Goal: Task Accomplishment & Management: Use online tool/utility

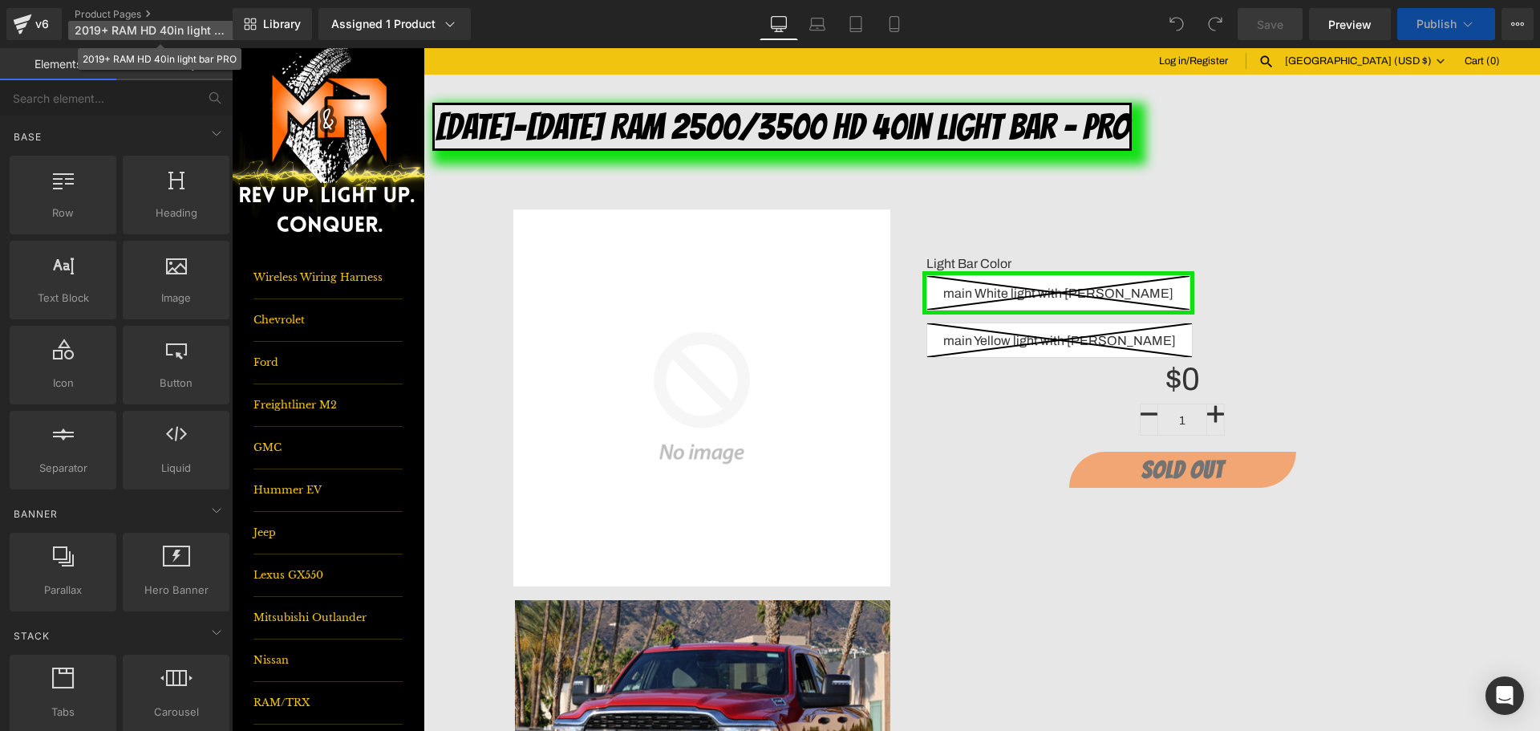
click at [218, 36] on span "2019+ RAM HD 40in light bar PRO" at bounding box center [152, 30] width 154 height 13
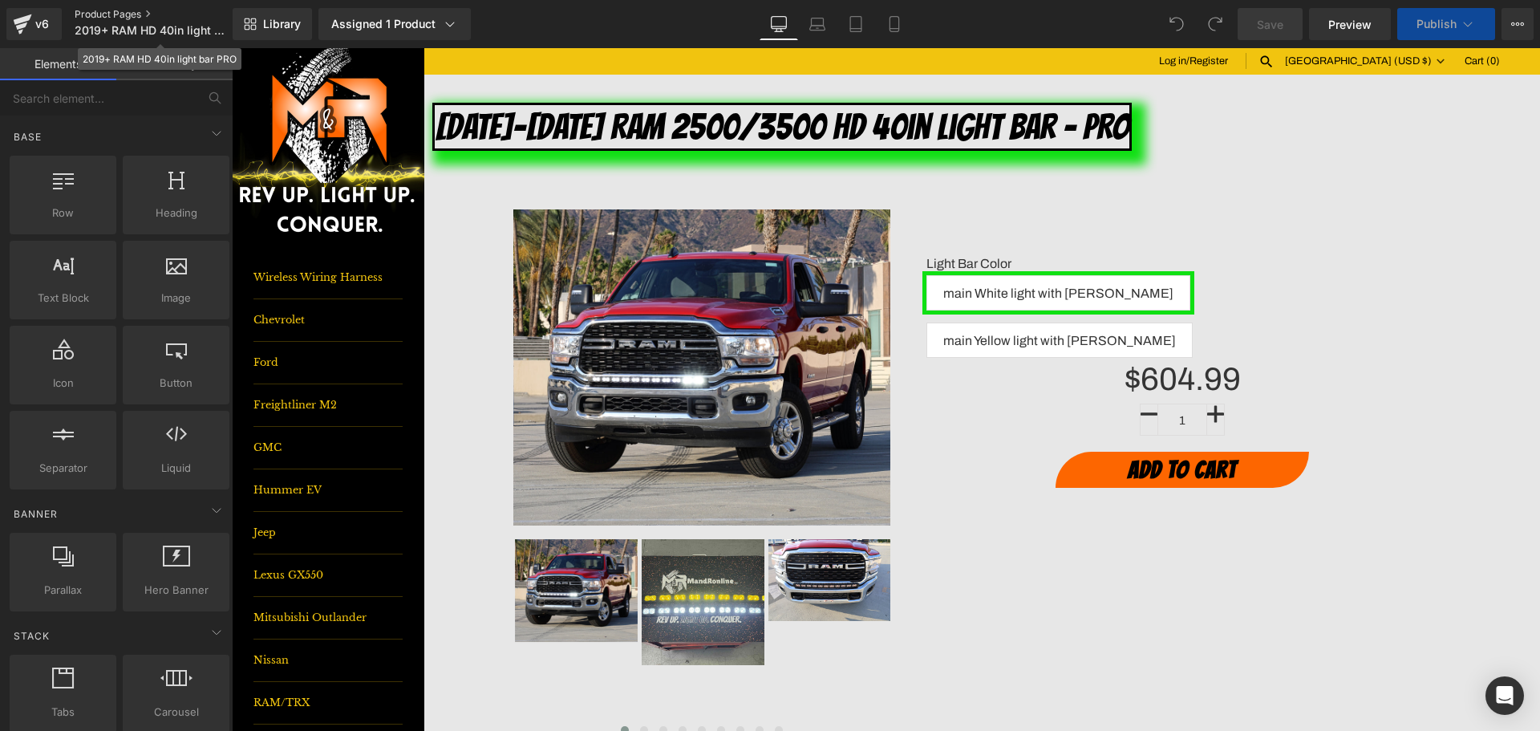
drag, startPoint x: 218, startPoint y: 36, endPoint x: 164, endPoint y: 18, distance: 56.6
click at [169, 18] on link "Product Pages" at bounding box center [167, 14] width 184 height 13
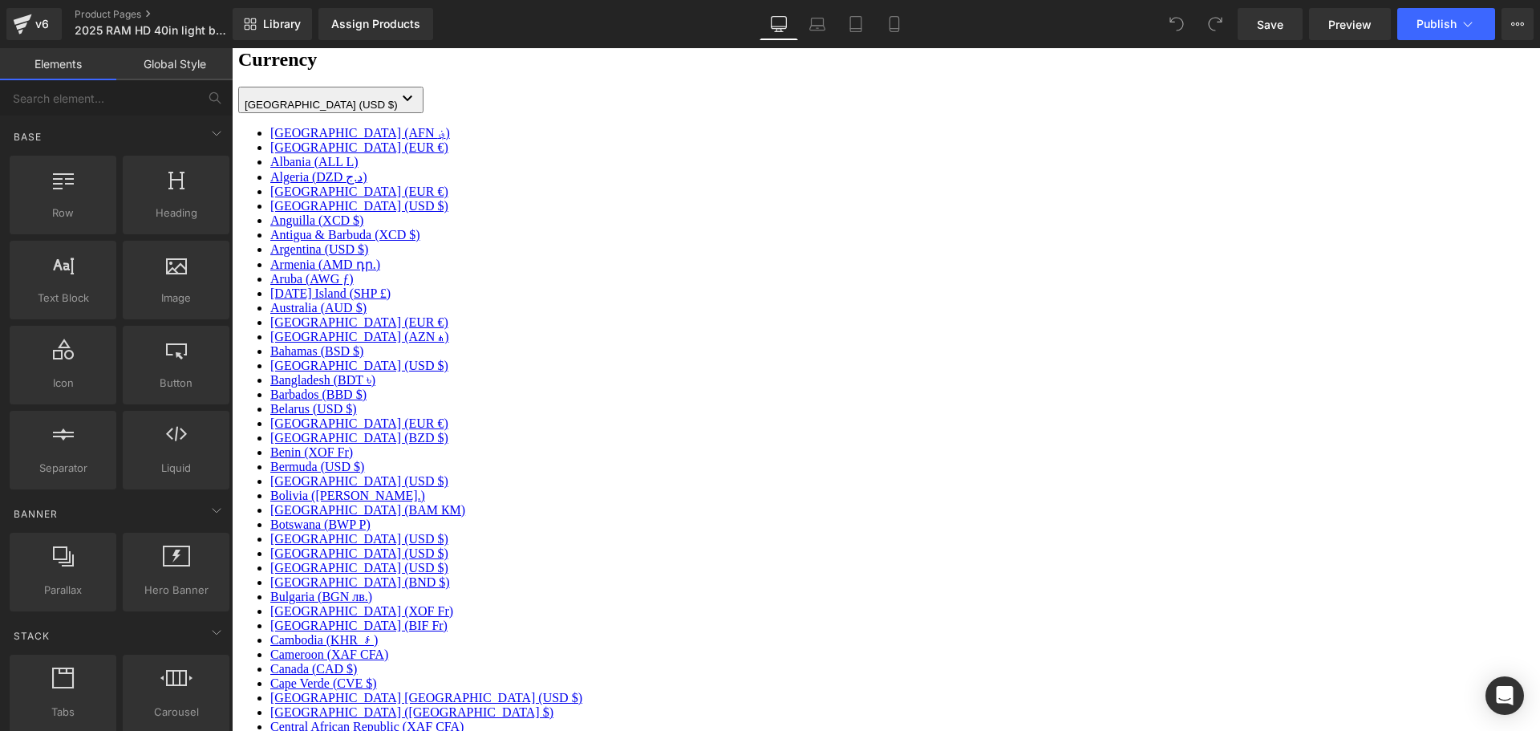
scroll to position [481, 0]
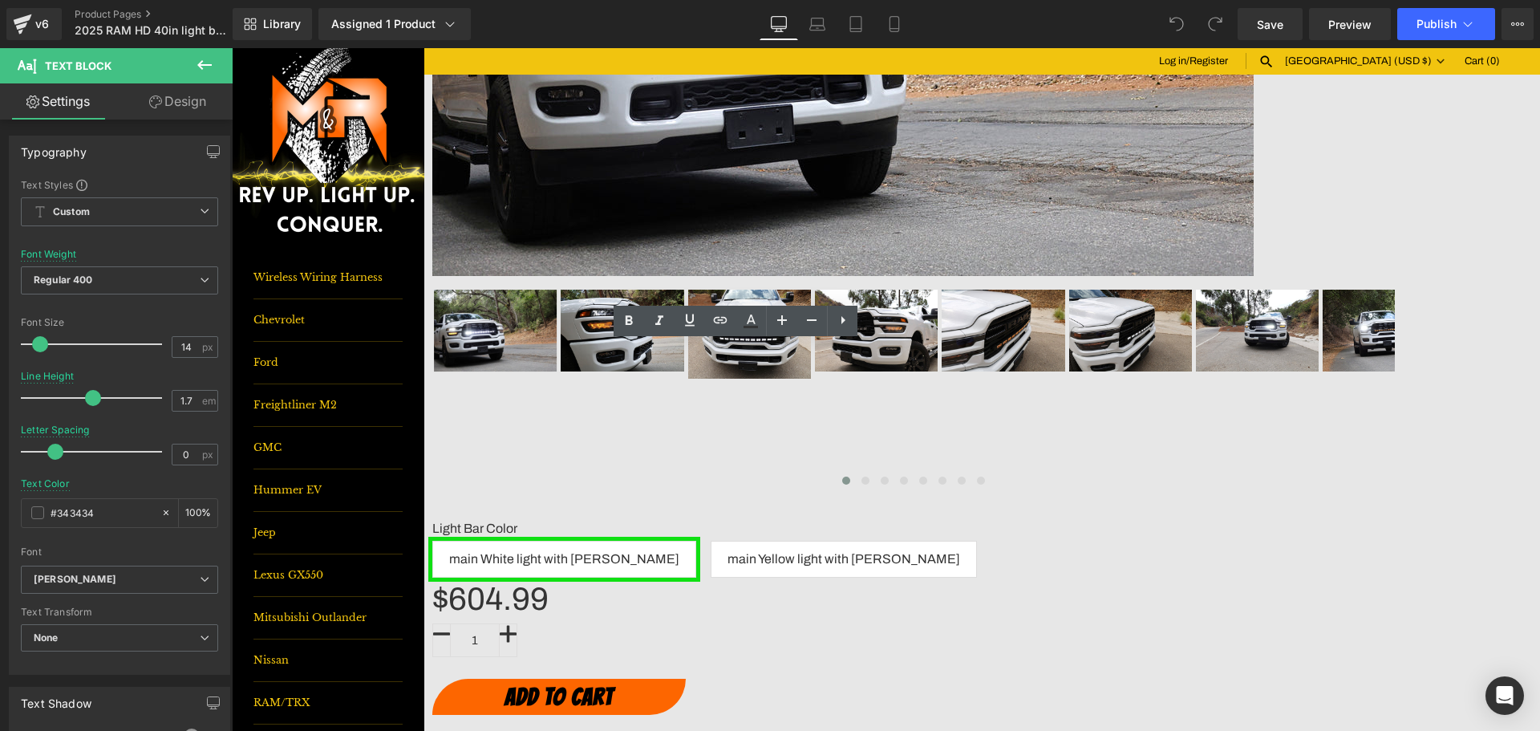
drag, startPoint x: 1284, startPoint y: 28, endPoint x: 1293, endPoint y: 42, distance: 16.2
click at [1283, 28] on span "Save" at bounding box center [1270, 24] width 26 height 17
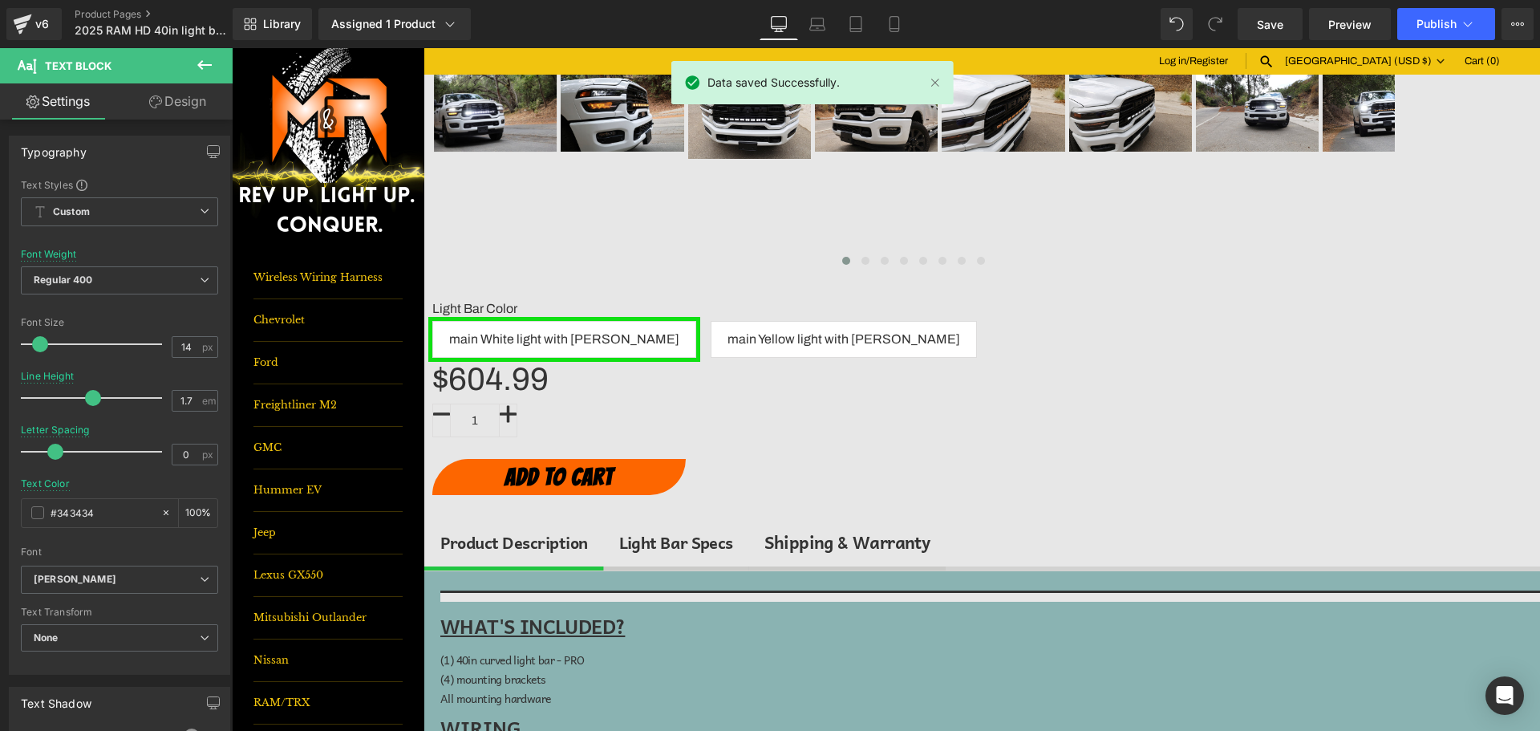
scroll to position [722, 0]
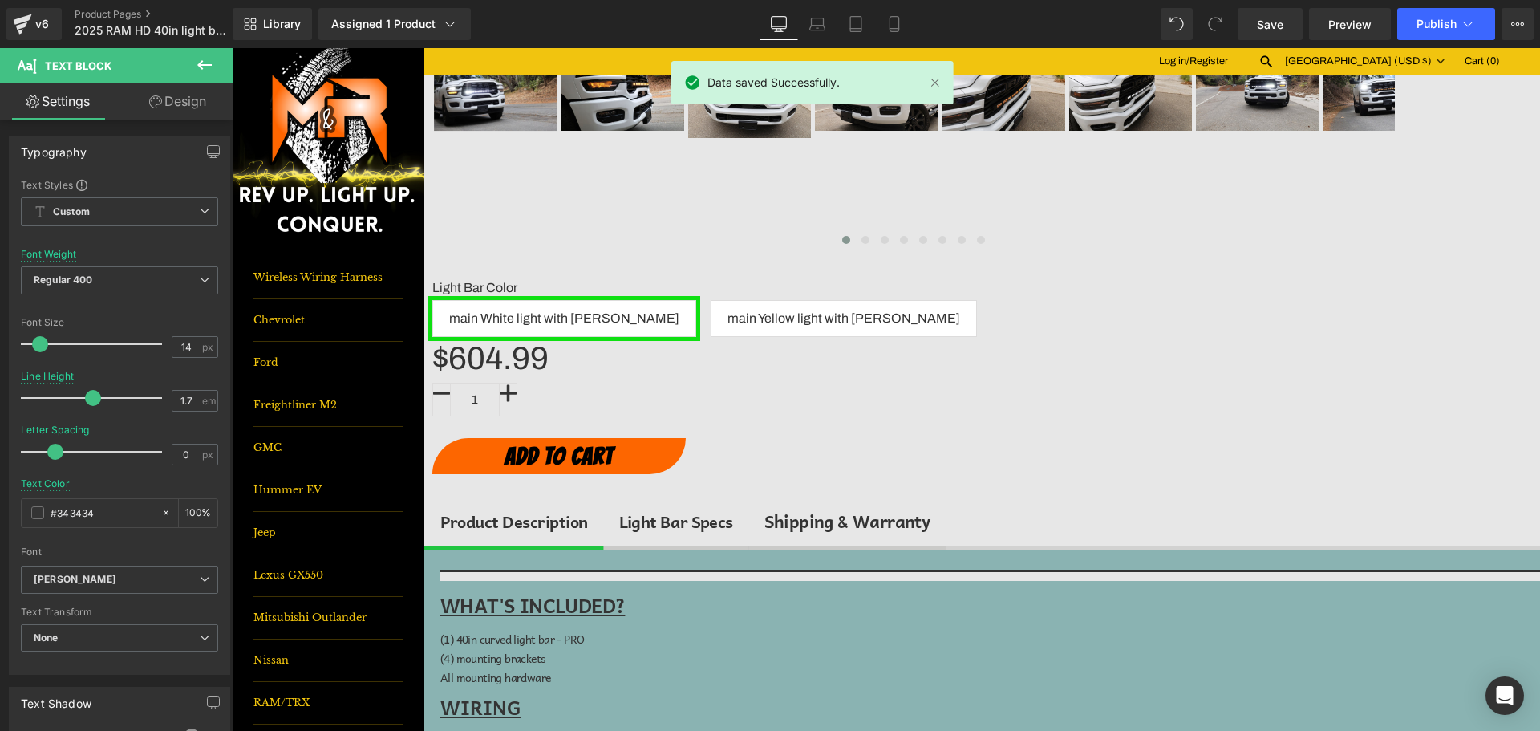
click at [232, 48] on link at bounding box center [232, 48] width 0 height 0
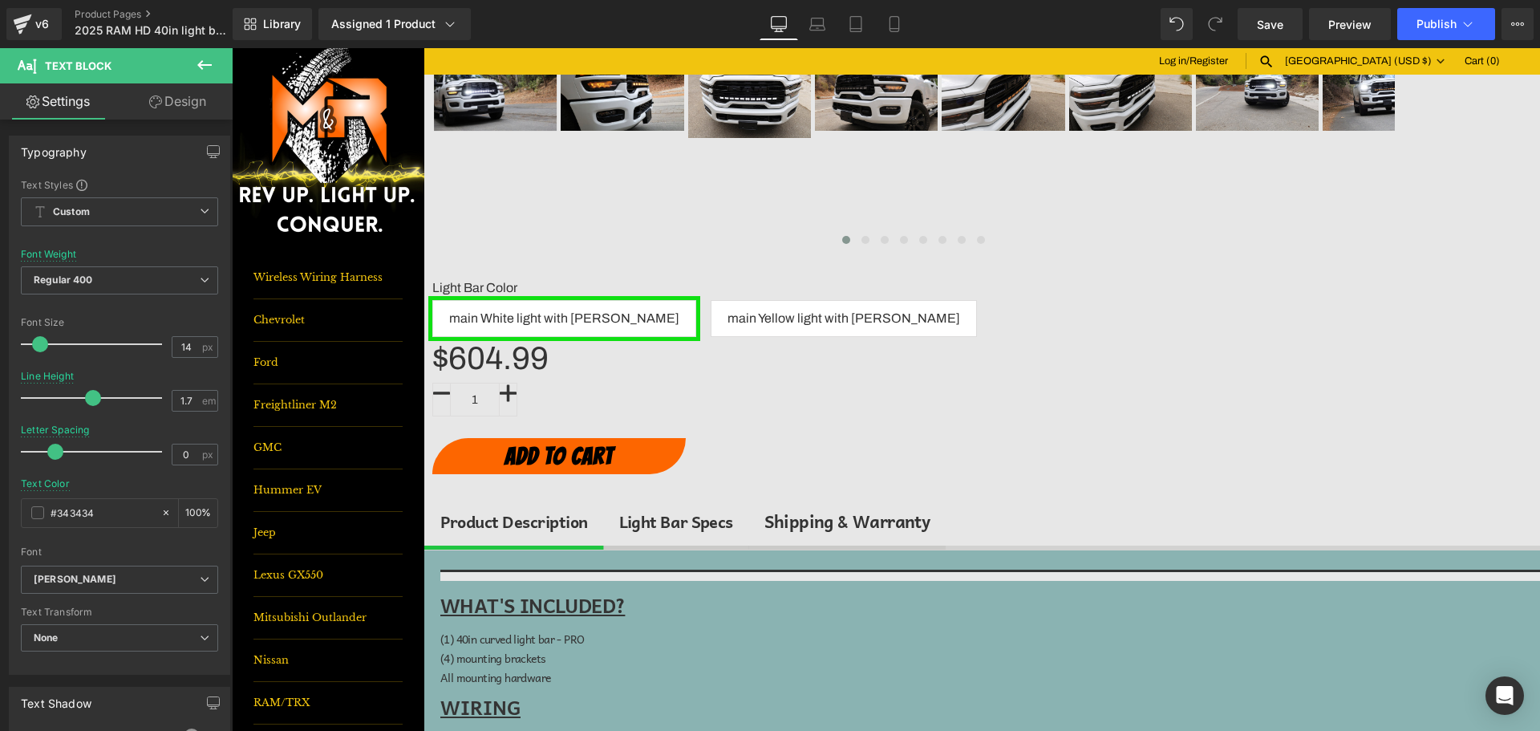
click at [232, 48] on icon at bounding box center [232, 48] width 0 height 0
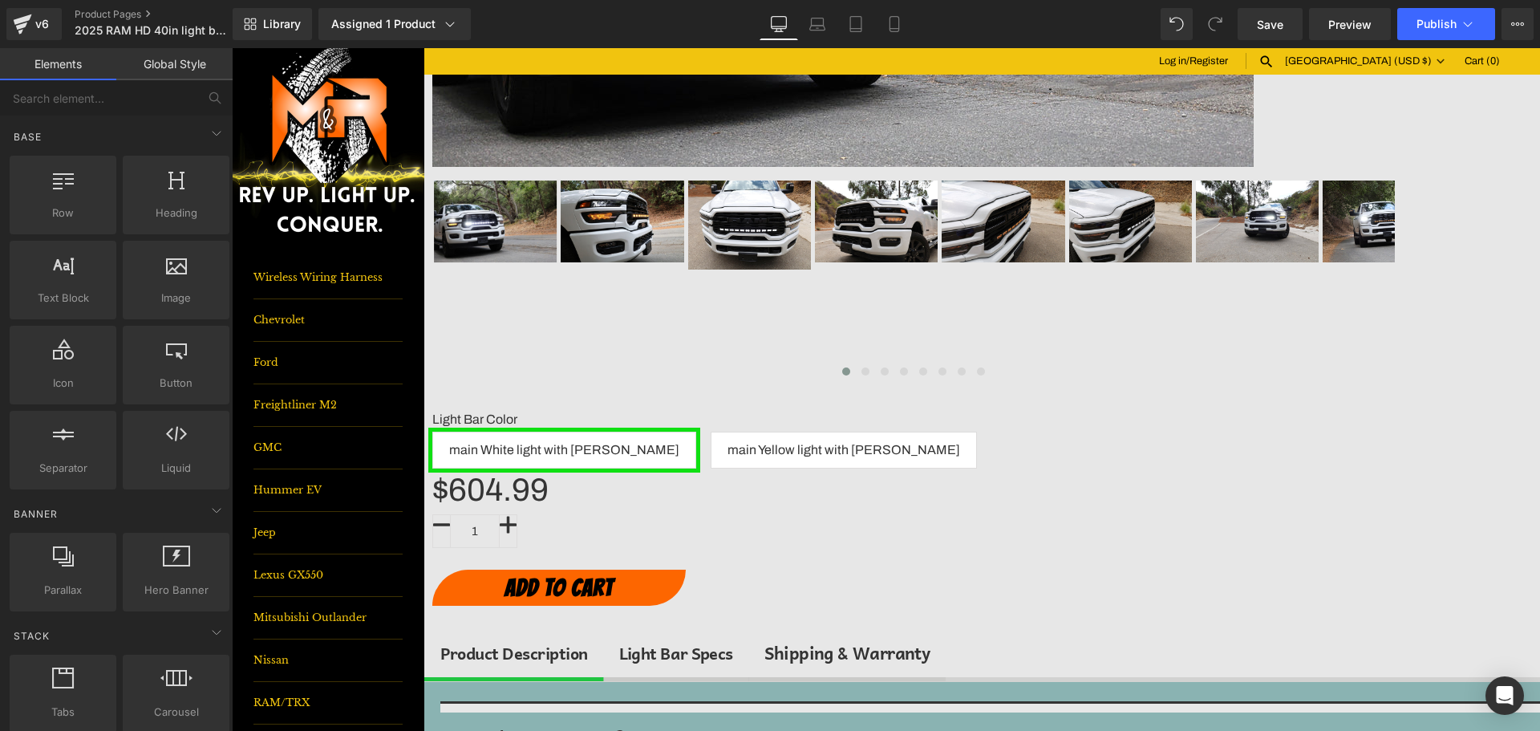
scroll to position [561, 0]
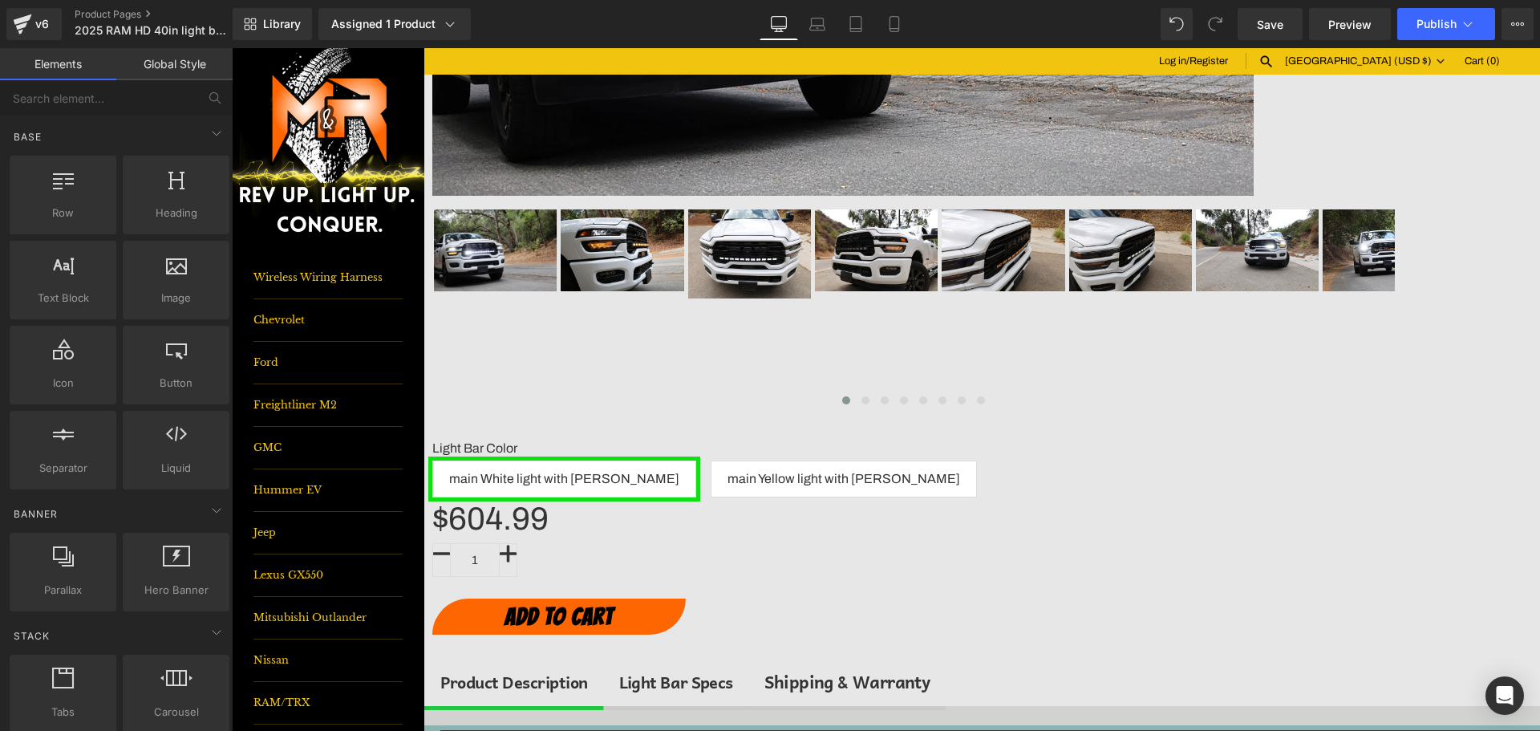
click at [232, 48] on icon at bounding box center [232, 48] width 0 height 0
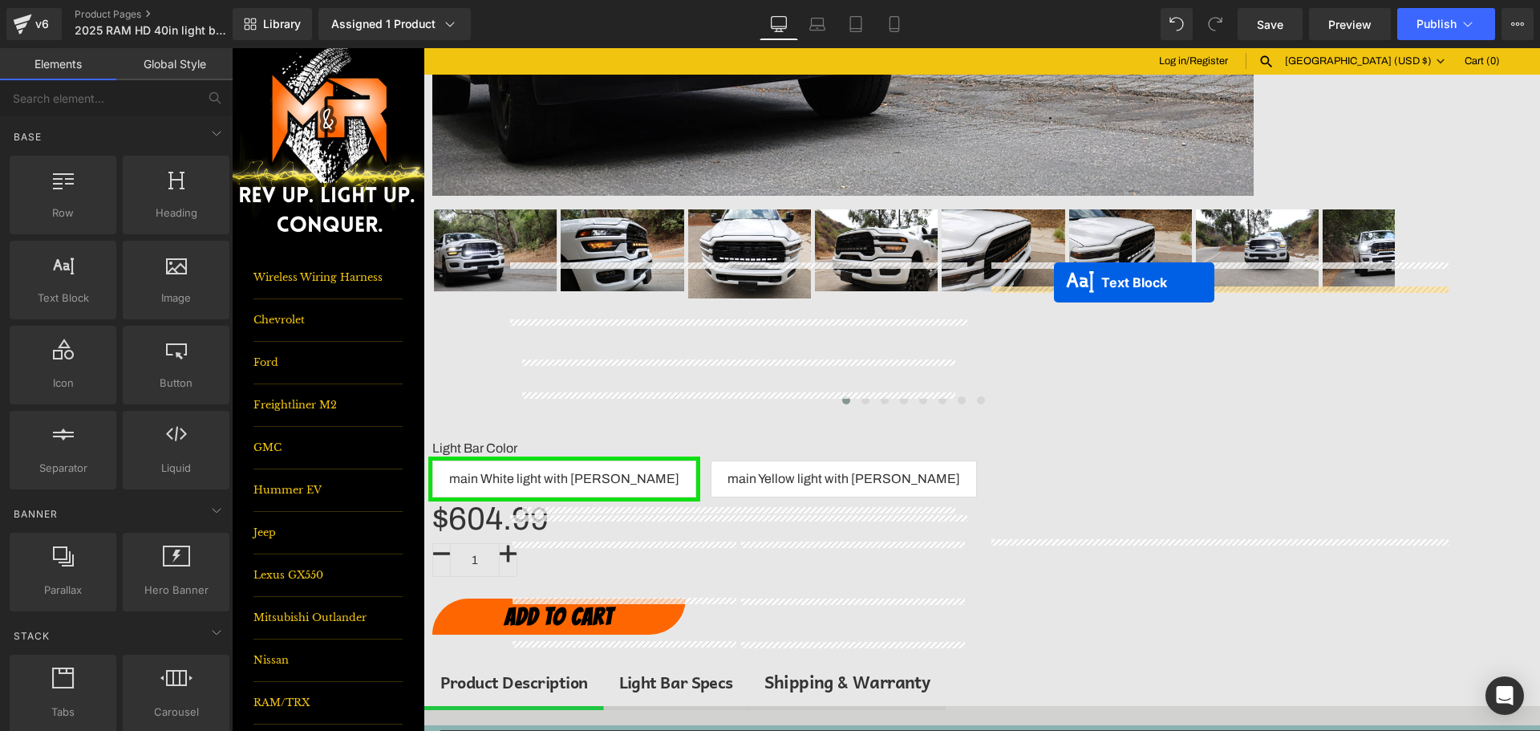
drag, startPoint x: 695, startPoint y: 349, endPoint x: 1054, endPoint y: 282, distance: 364.6
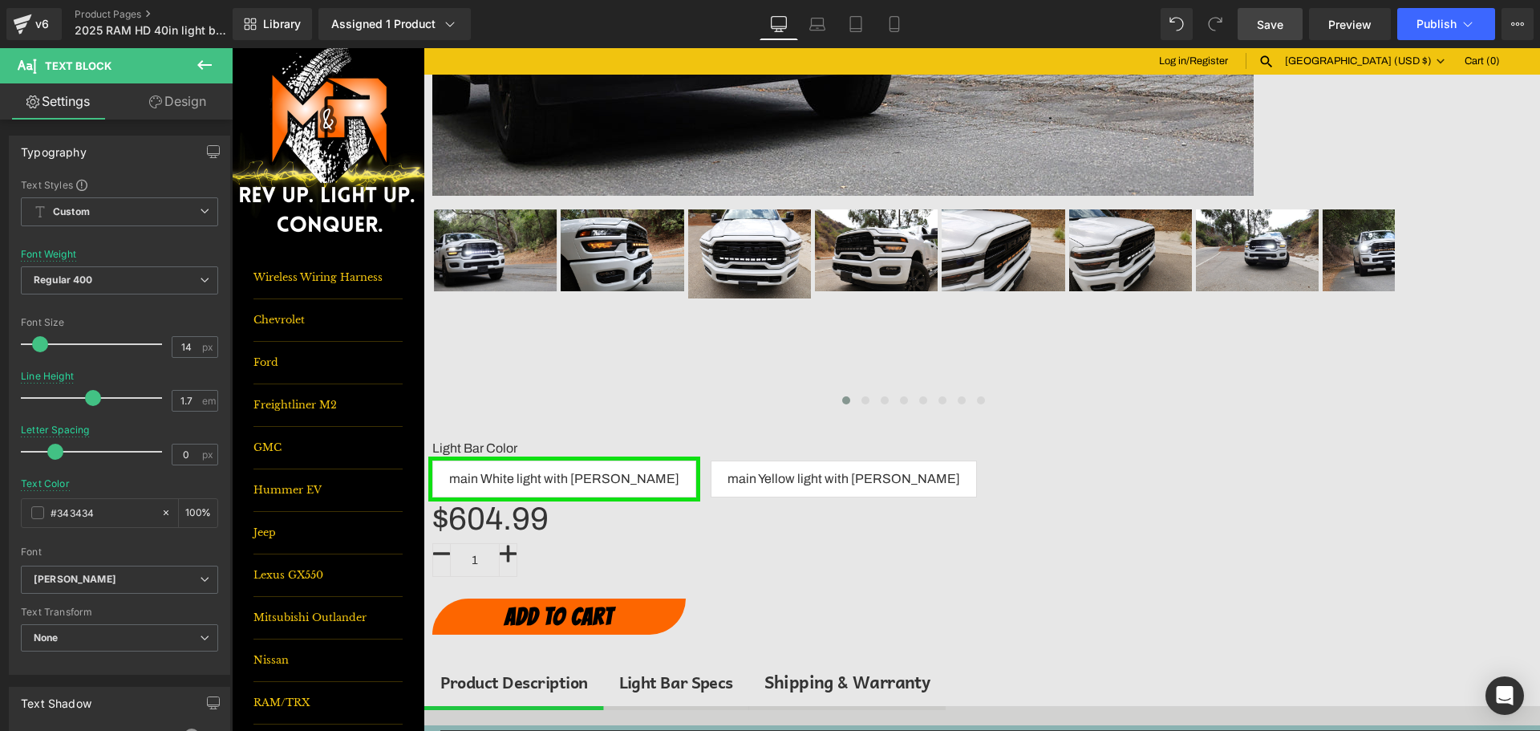
click at [1282, 22] on span "Save" at bounding box center [1270, 24] width 26 height 17
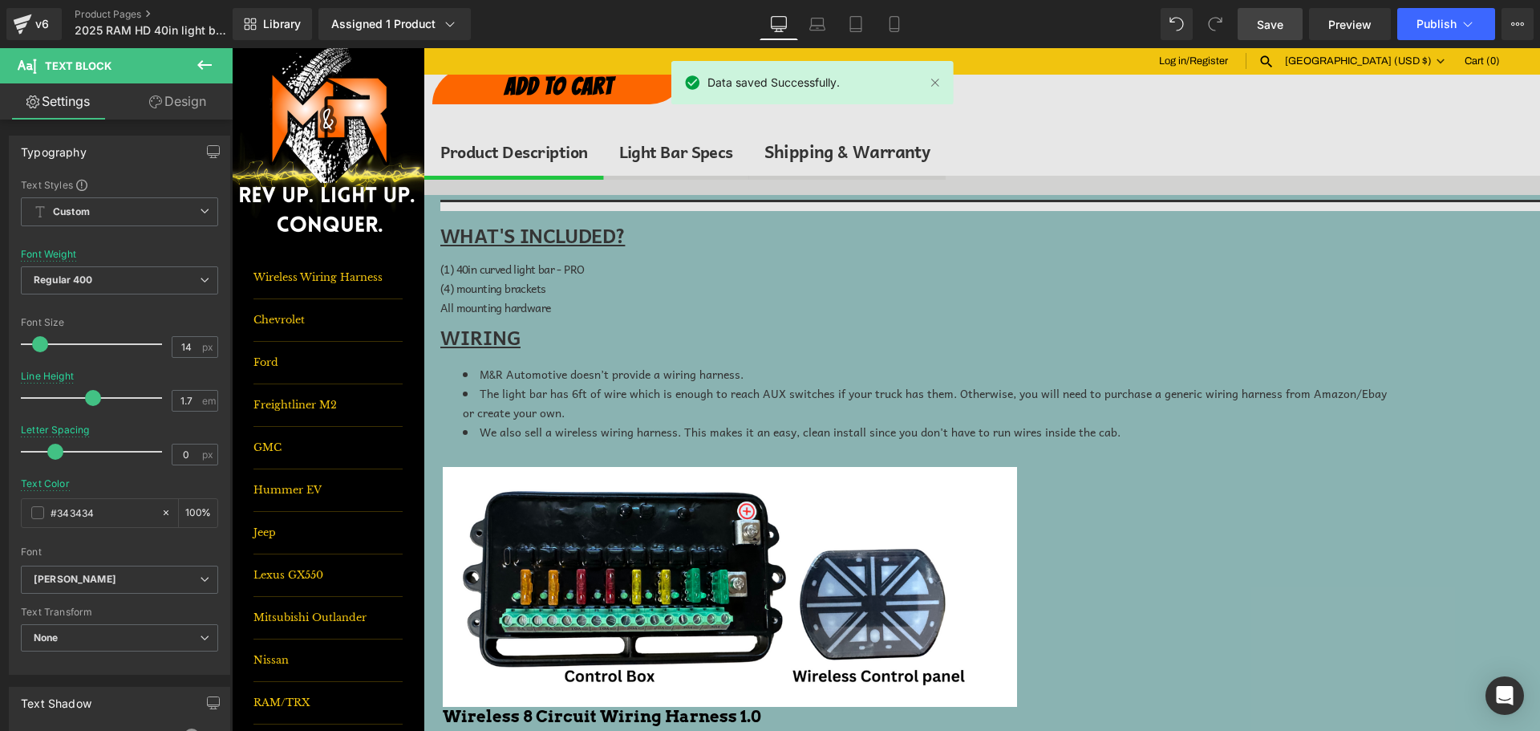
scroll to position [1203, 0]
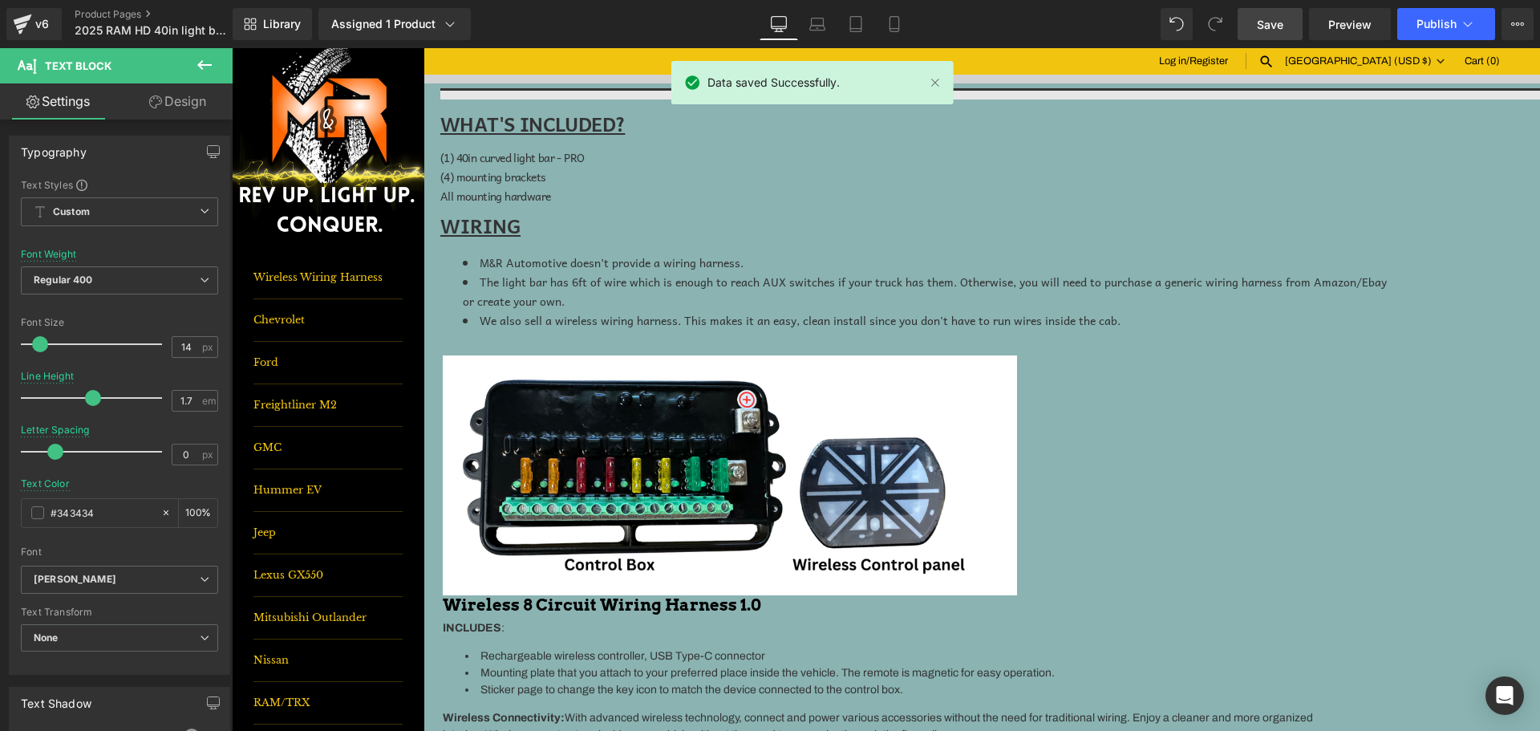
click at [232, 48] on link at bounding box center [232, 48] width 0 height 0
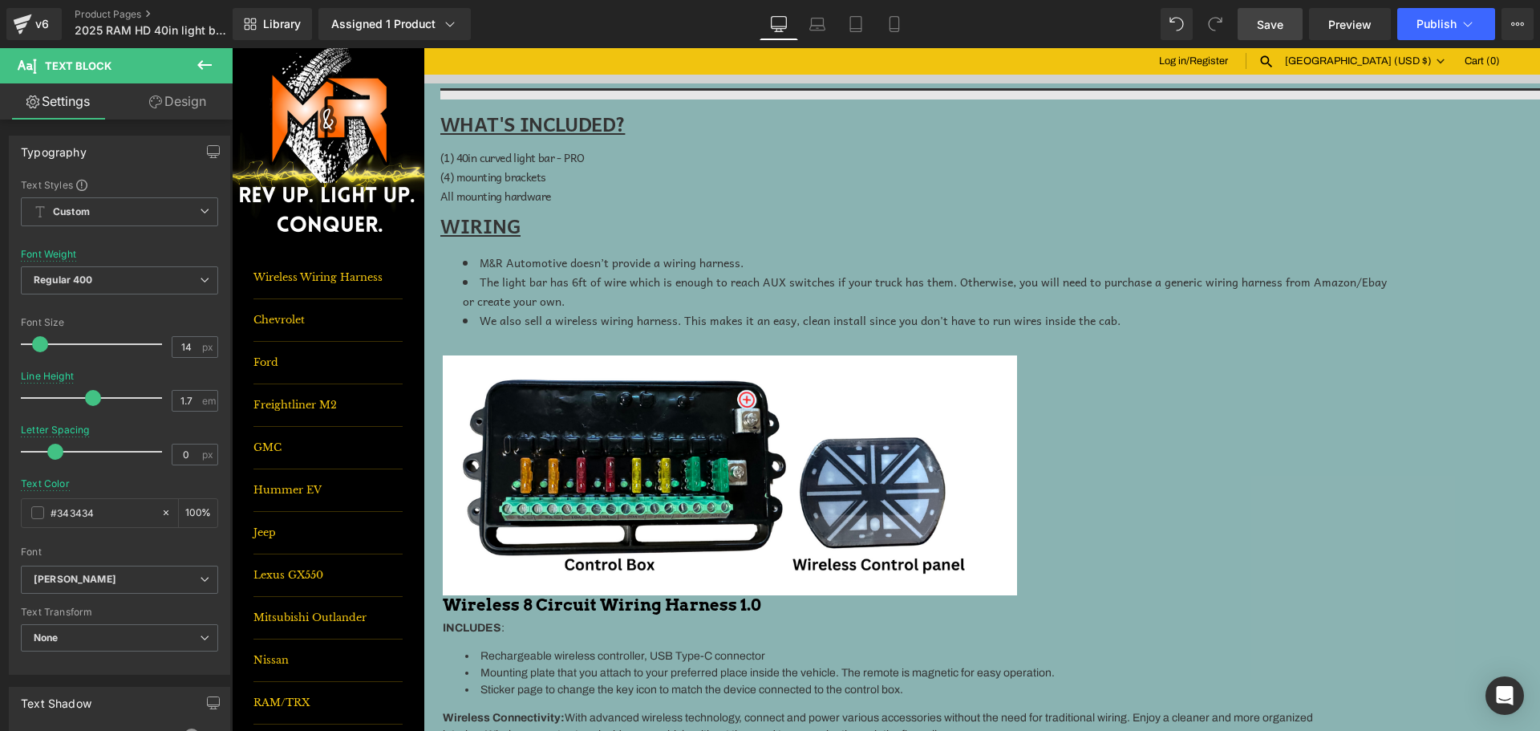
click at [232, 48] on icon at bounding box center [232, 48] width 0 height 0
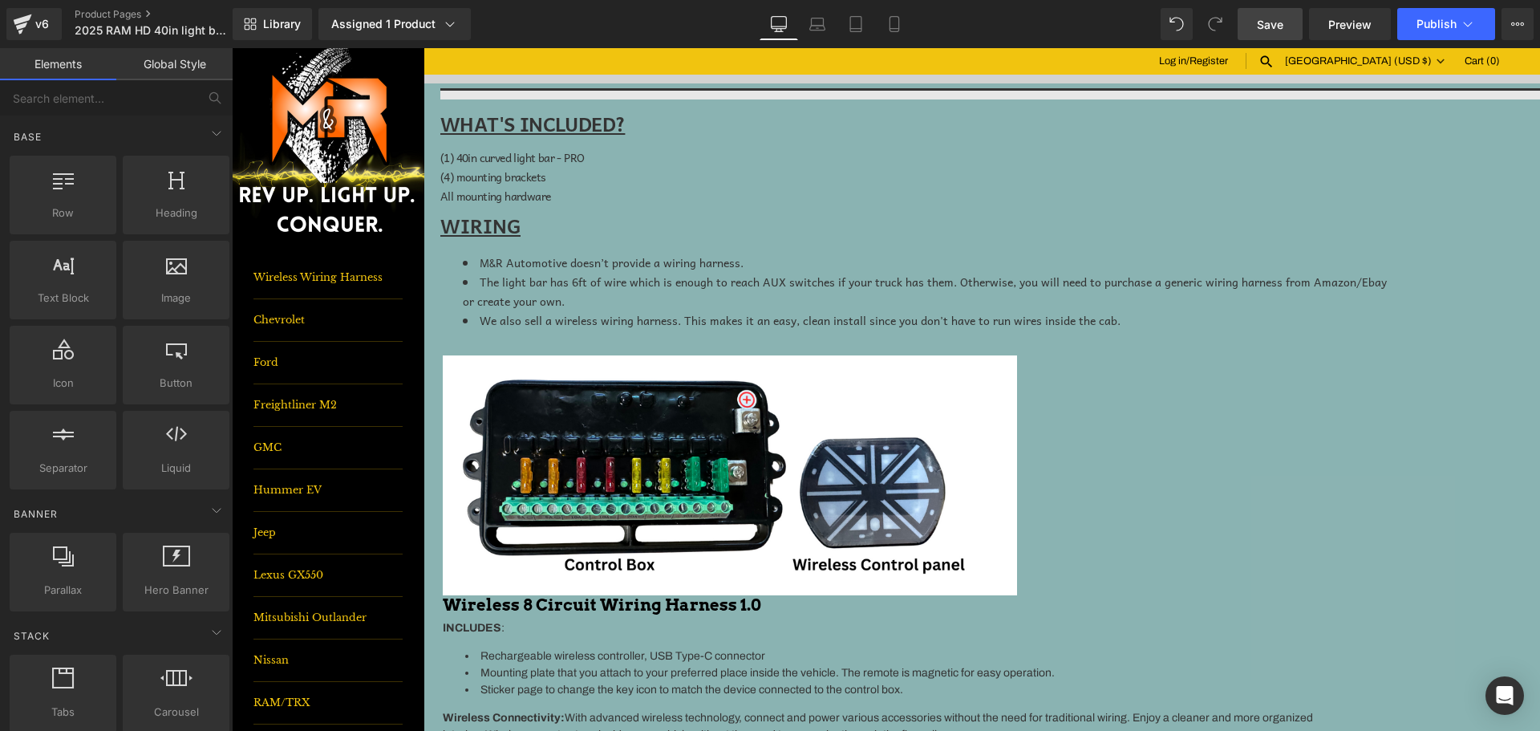
click at [1274, 26] on span "Save" at bounding box center [1270, 24] width 26 height 17
click at [1451, 19] on span "Publish" at bounding box center [1436, 24] width 40 height 13
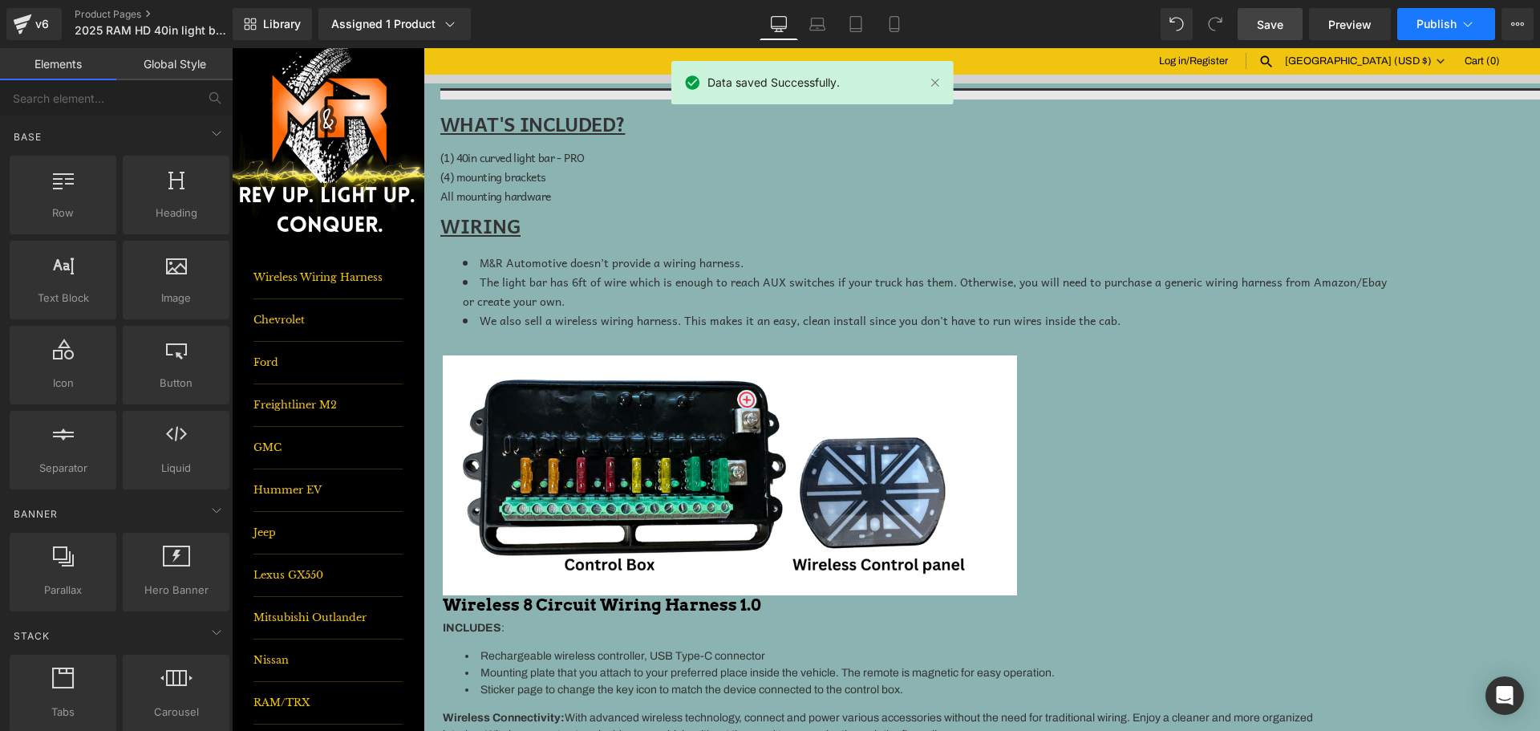
click at [1448, 16] on button "Publish" at bounding box center [1446, 24] width 98 height 32
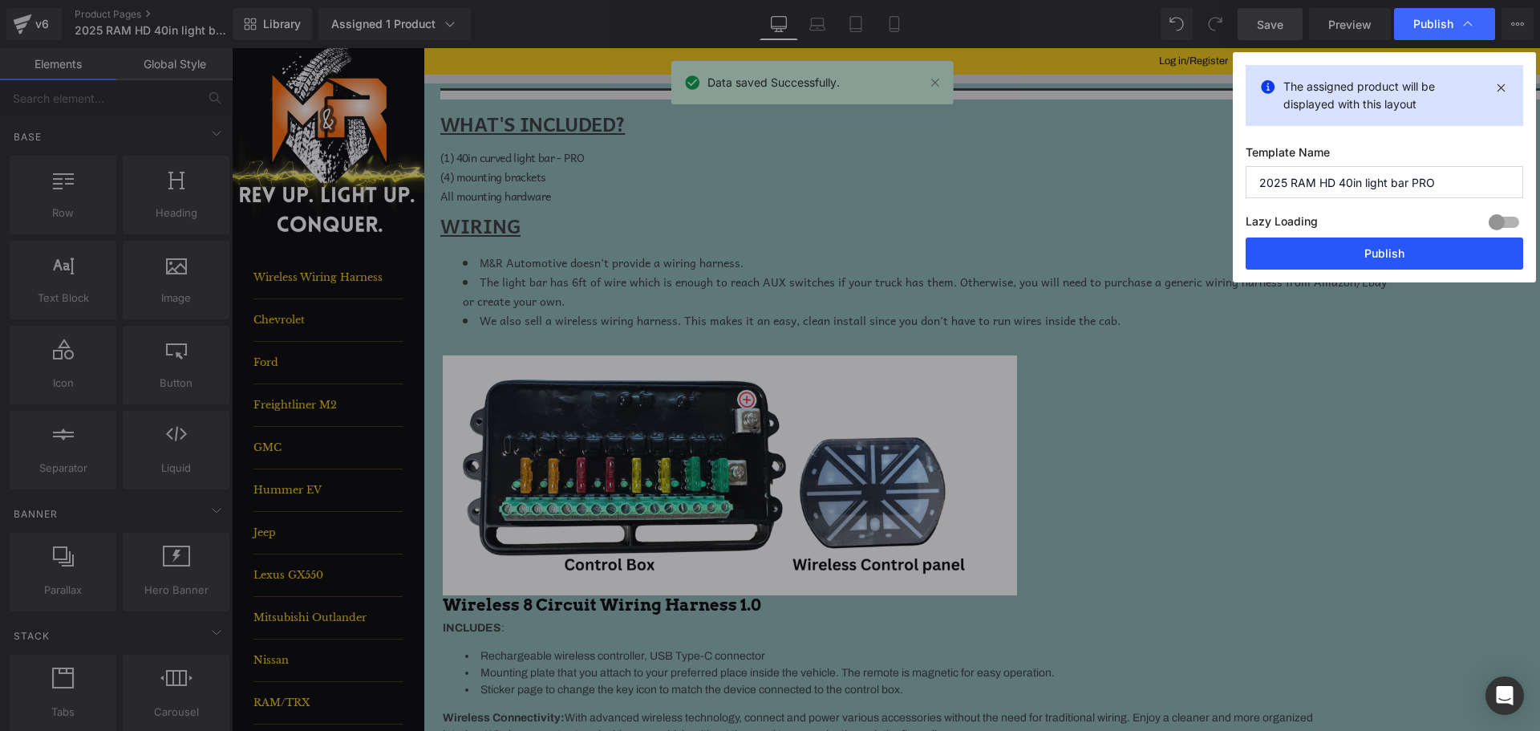
drag, startPoint x: 1476, startPoint y: 251, endPoint x: 1255, endPoint y: 256, distance: 221.4
click at [1476, 251] on button "Publish" at bounding box center [1384, 253] width 277 height 32
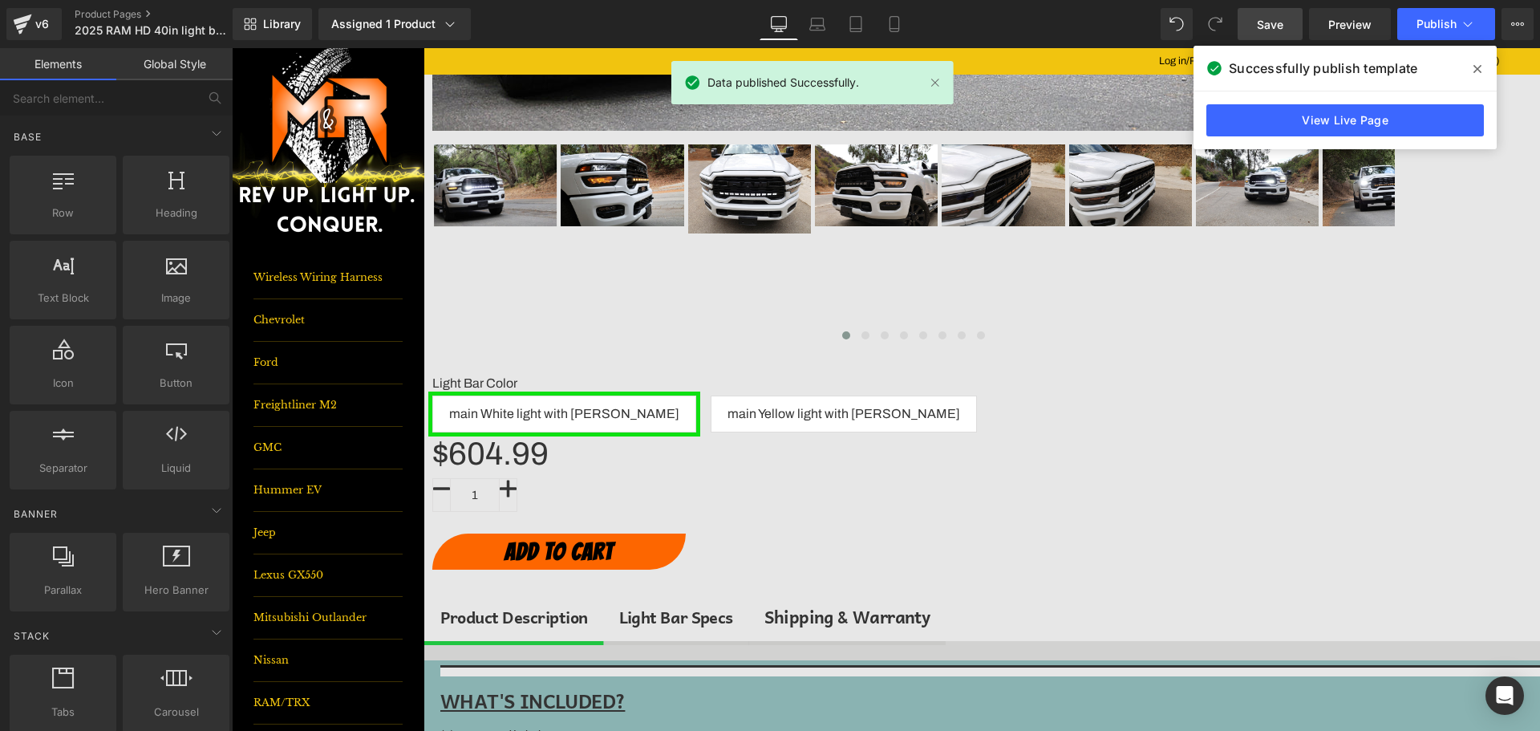
scroll to position [561, 0]
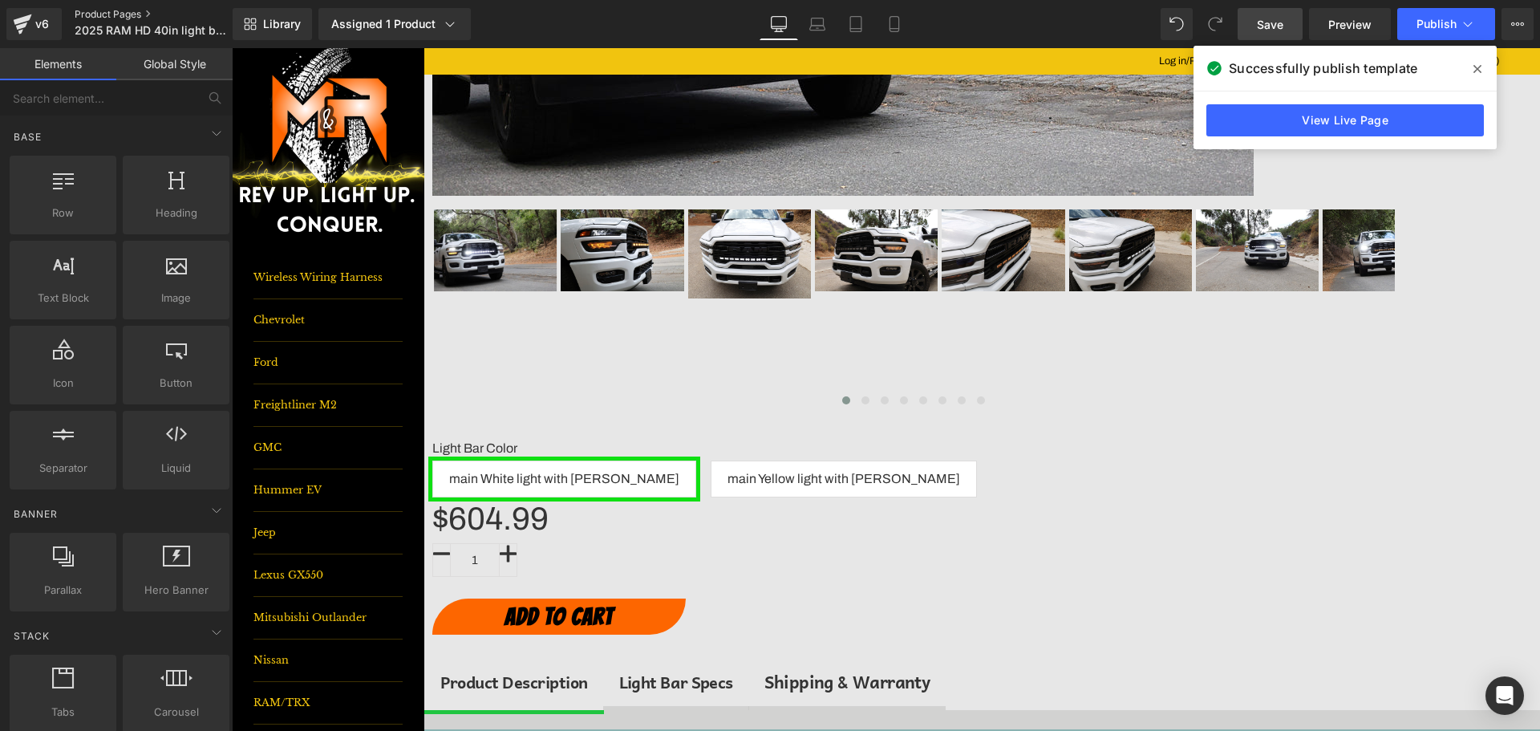
click at [133, 11] on link "Product Pages" at bounding box center [167, 14] width 184 height 13
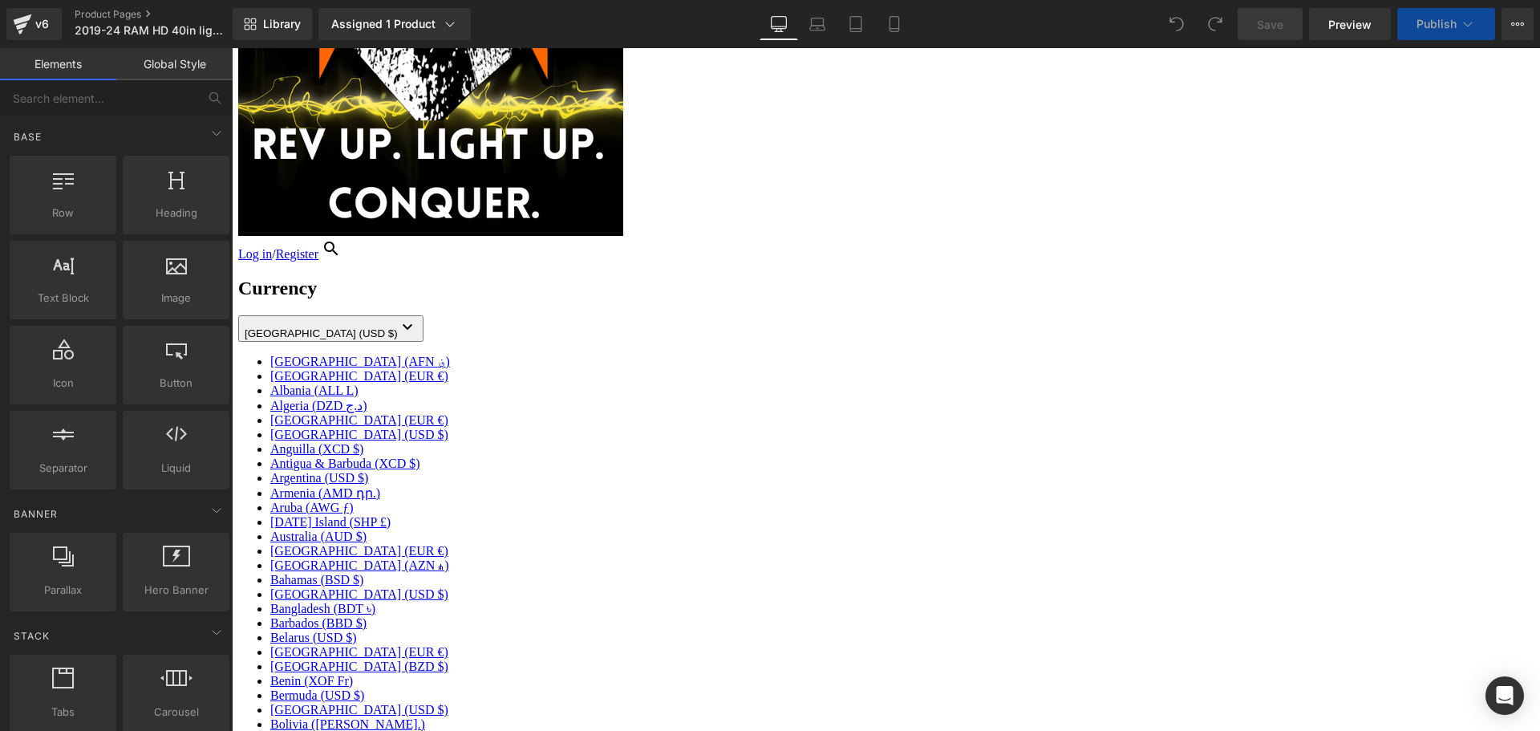
scroll to position [481, 0]
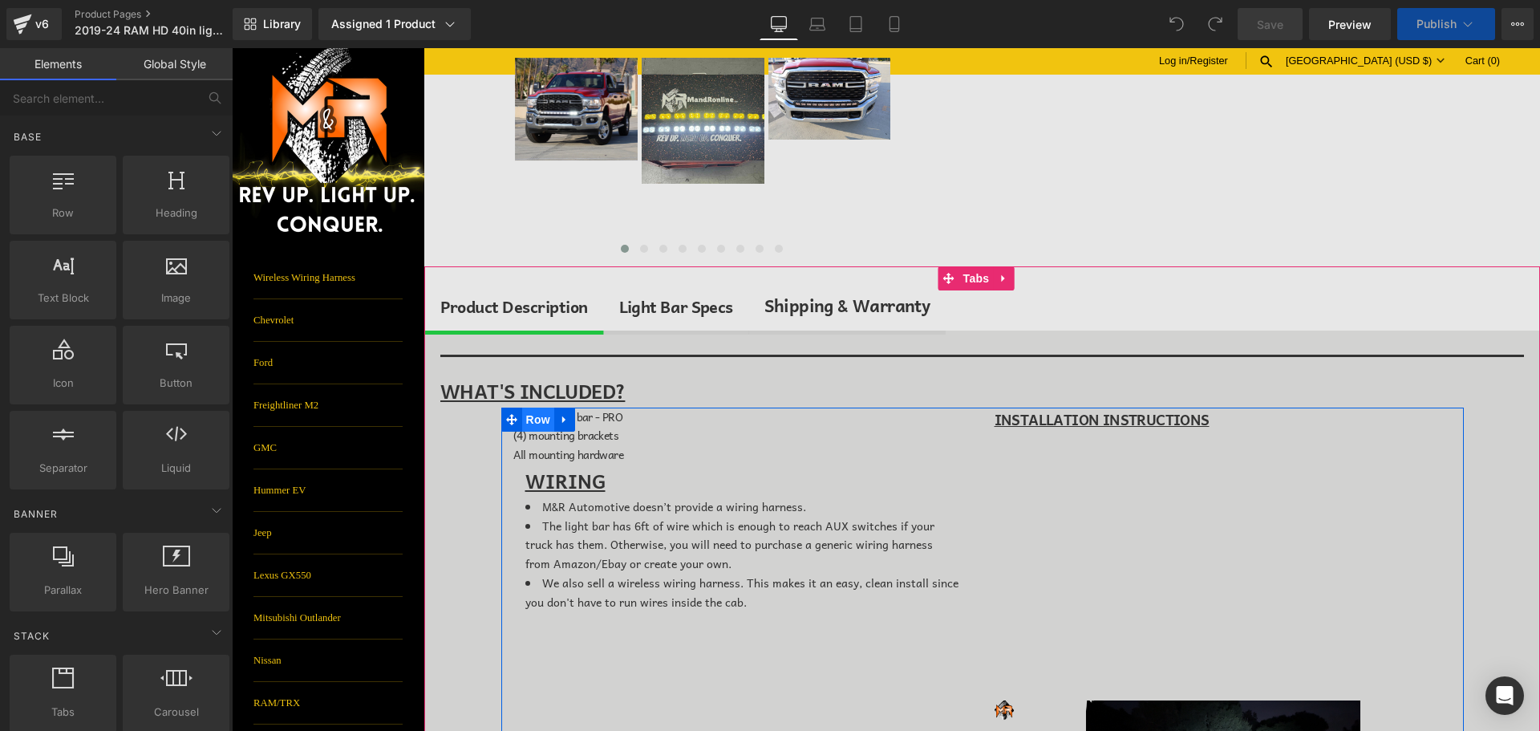
click at [545, 419] on span "Row" at bounding box center [538, 419] width 32 height 24
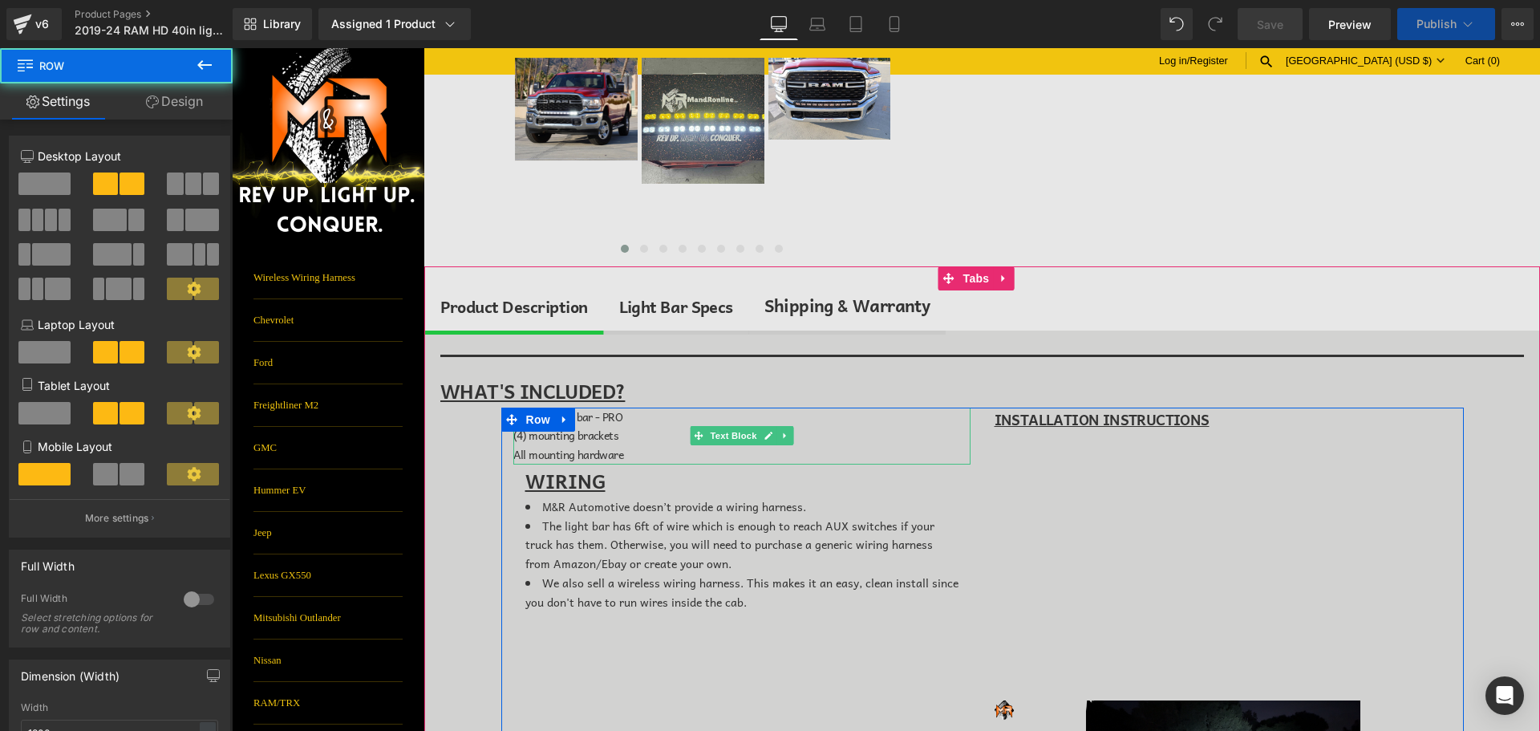
drag, startPoint x: 638, startPoint y: 411, endPoint x: 609, endPoint y: 415, distance: 29.9
click at [639, 411] on p "(1) 40in light bar - PRO" at bounding box center [741, 416] width 457 height 19
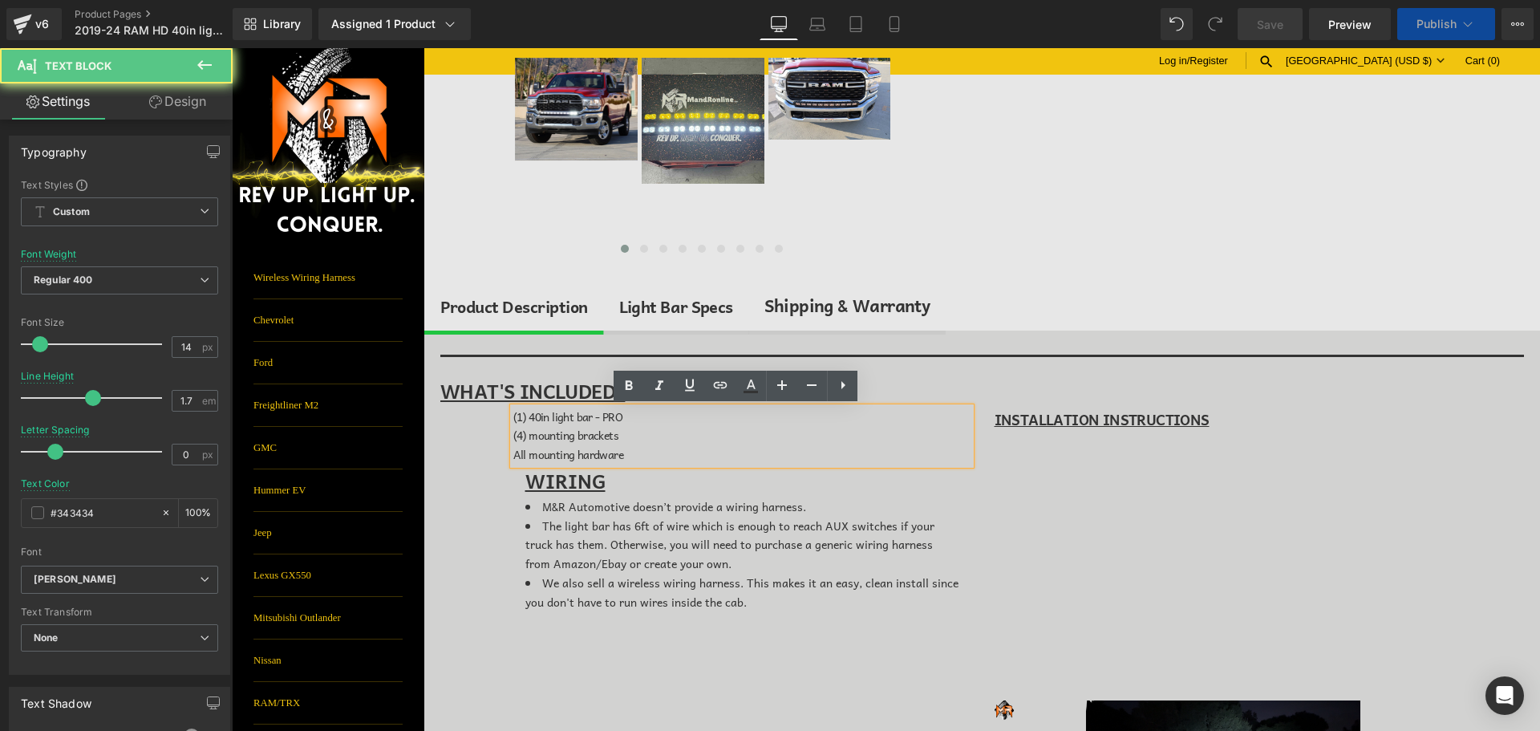
click at [606, 416] on span "(1) 40in light bar - PRO" at bounding box center [568, 416] width 110 height 18
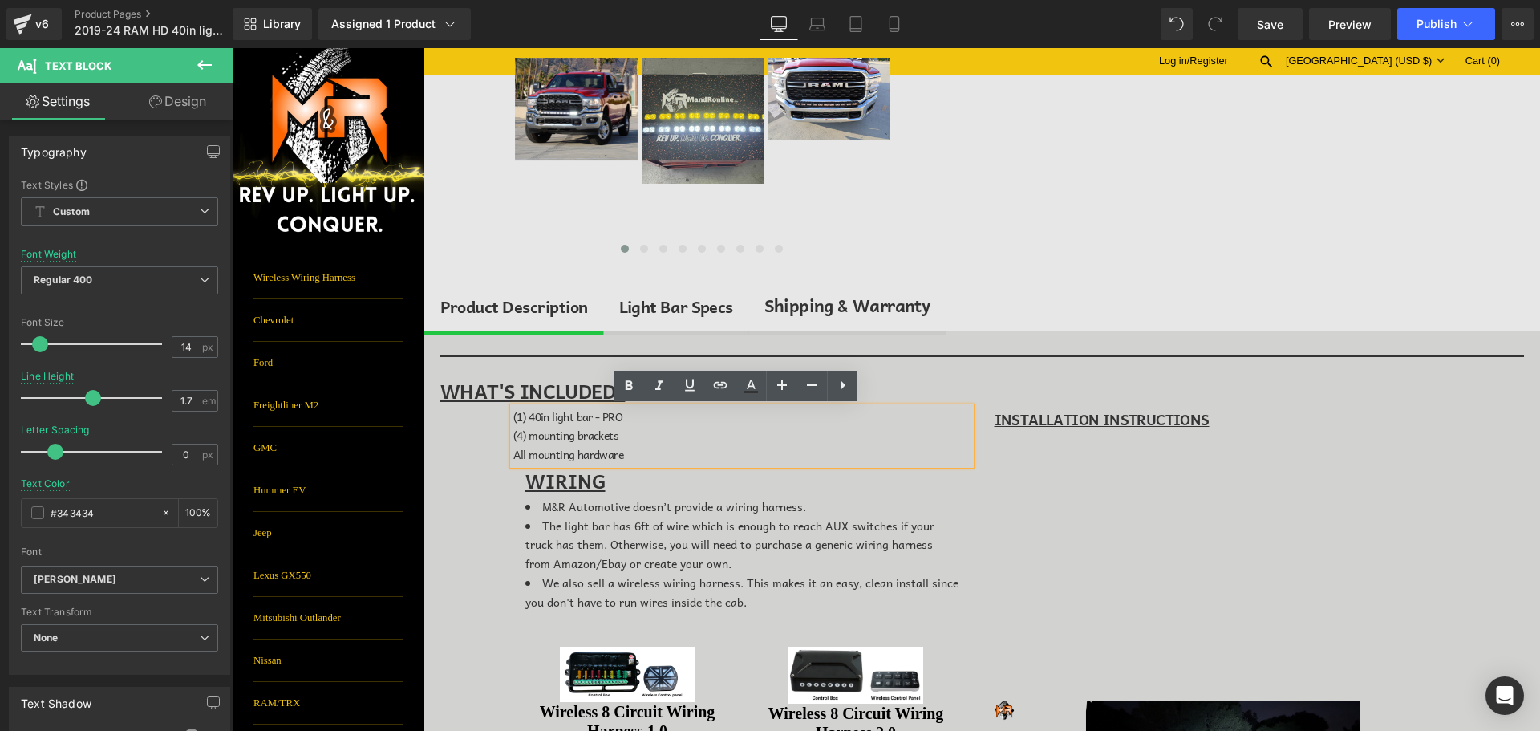
click at [548, 419] on span "(1) 40in light bar - PRO" at bounding box center [568, 416] width 110 height 18
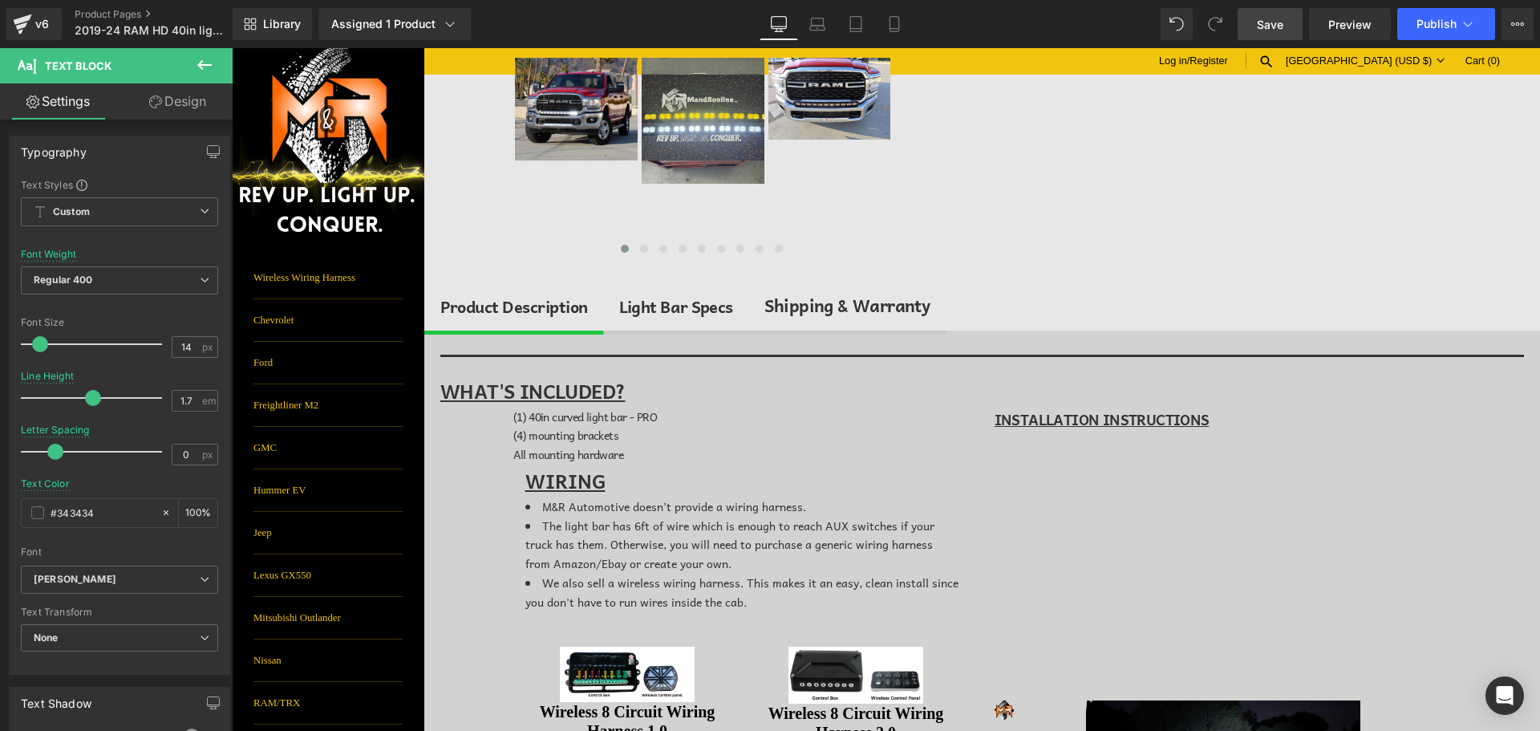
click at [1248, 30] on link "Save" at bounding box center [1269, 24] width 65 height 32
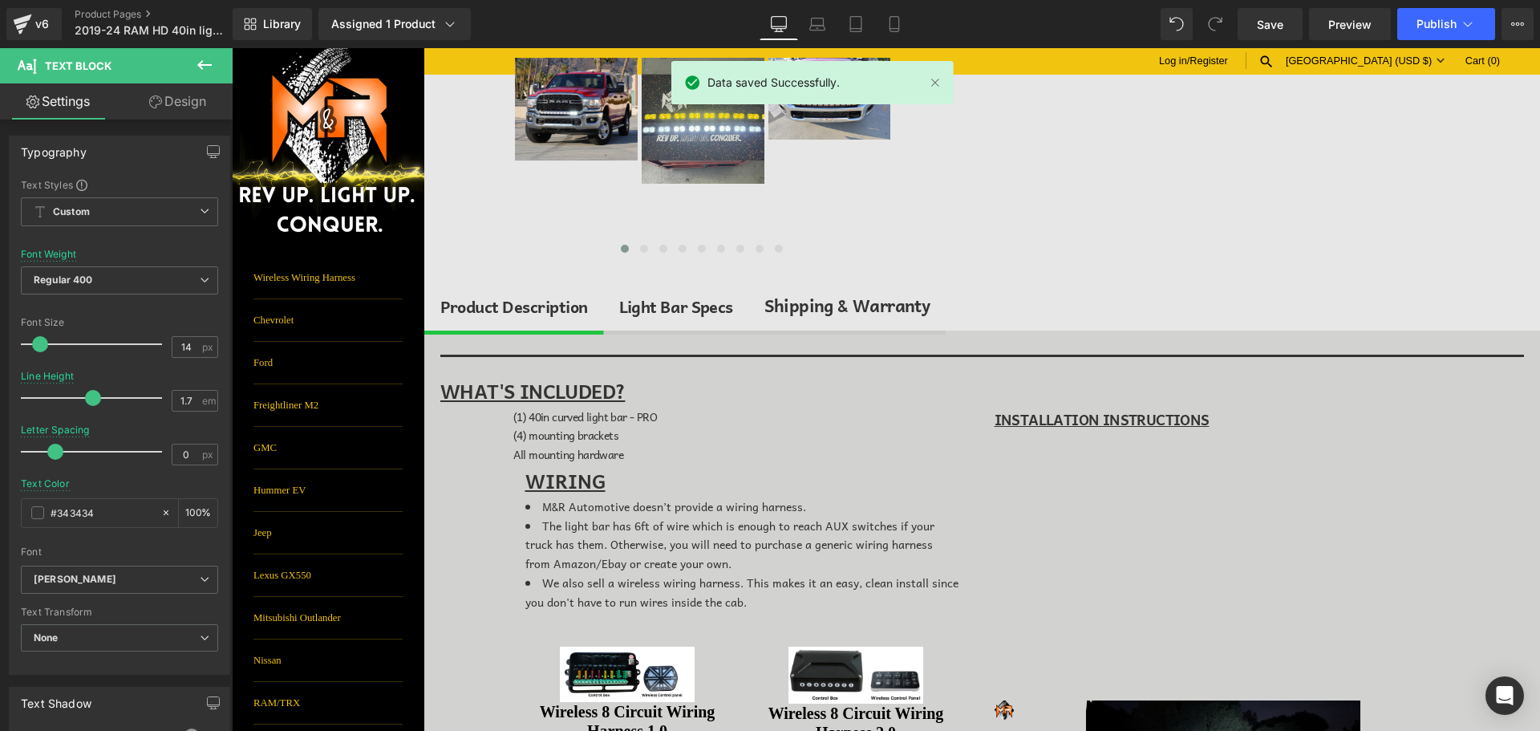
click at [683, 310] on div "Light Bar Specs" at bounding box center [676, 307] width 114 height 26
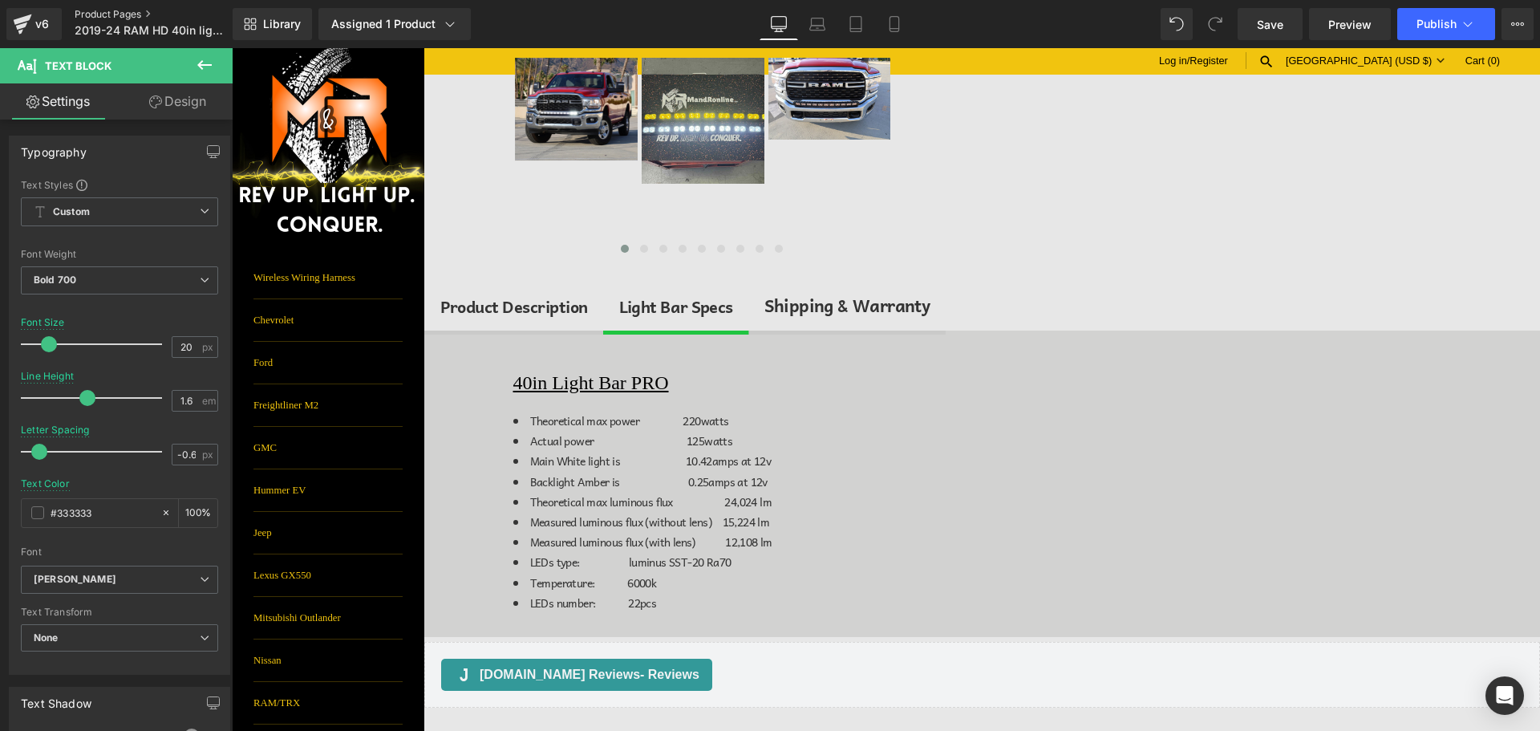
click at [110, 13] on link "Product Pages" at bounding box center [167, 14] width 184 height 13
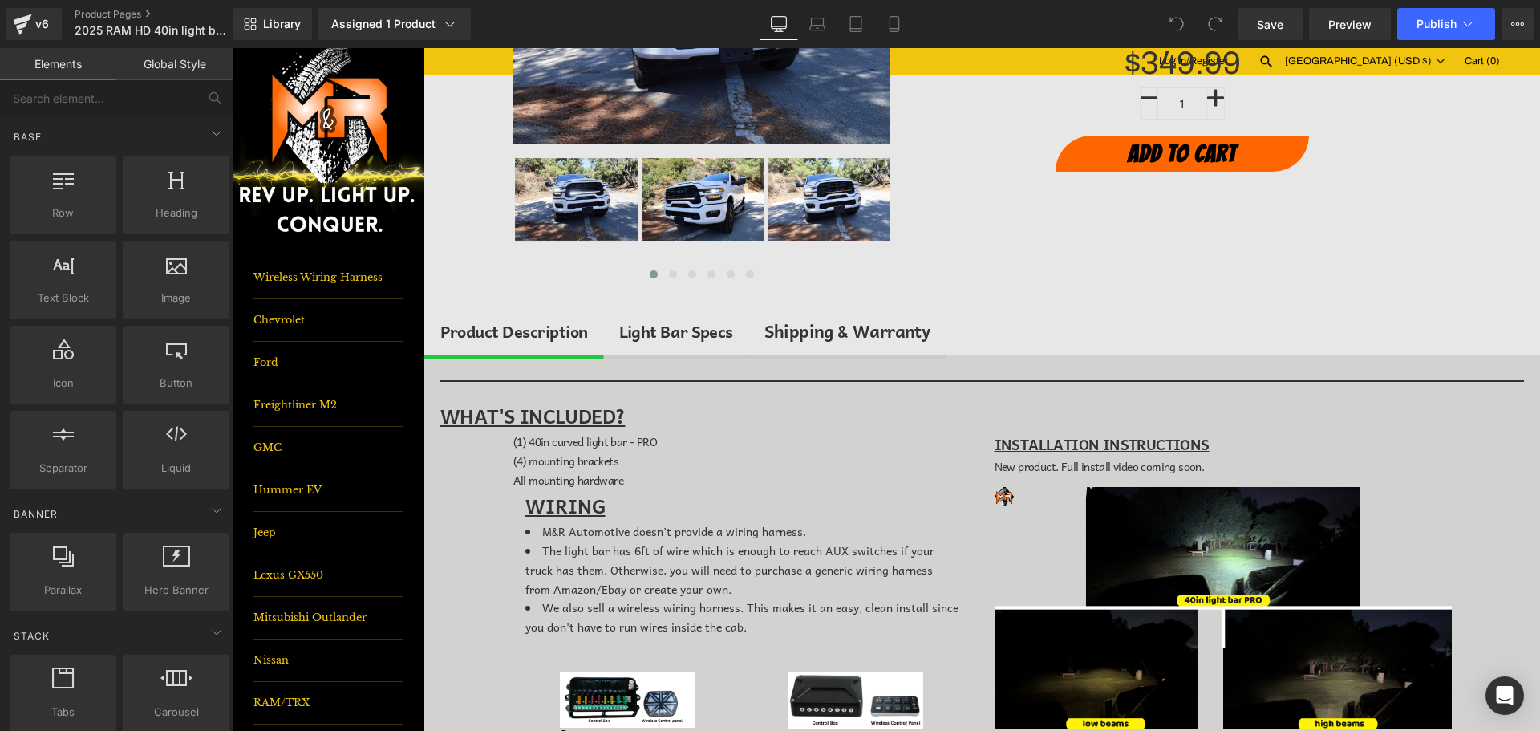
scroll to position [321, 0]
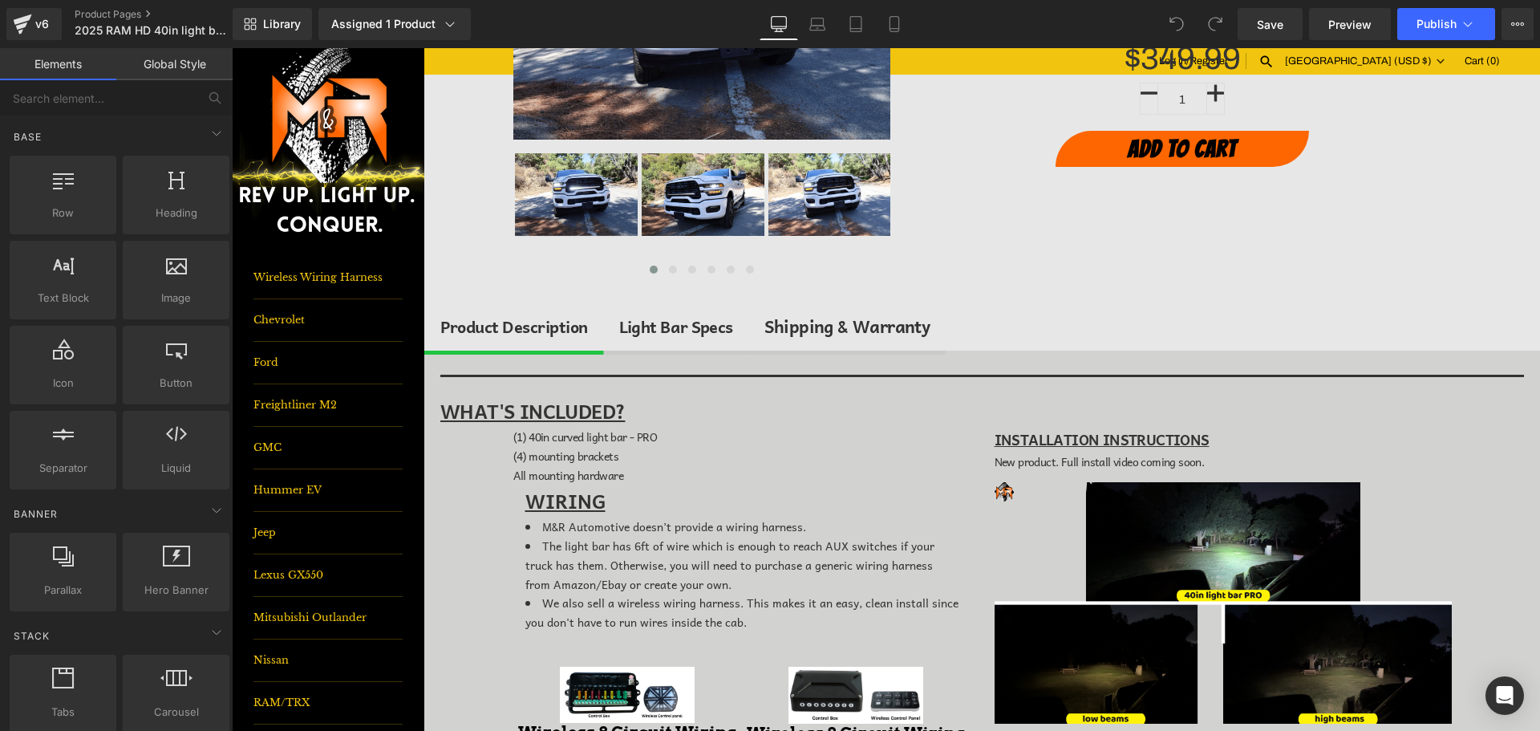
click at [565, 435] on div "(1) 40in curved light bar - PRO (4) mounting brackets All mounting hardware Tex…" at bounding box center [982, 736] width 962 height 619
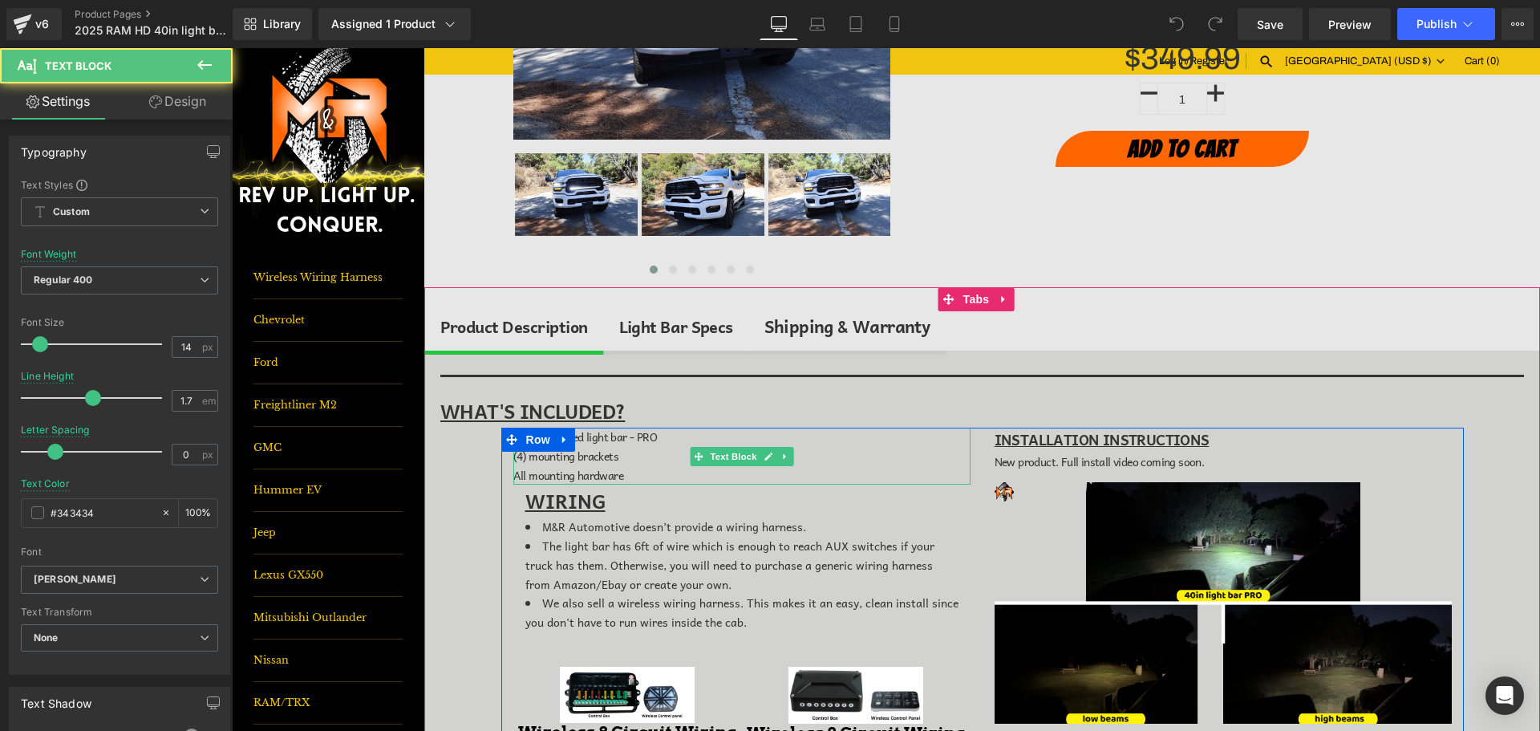
click at [641, 435] on span "(1) 40in curved light bar - PRO" at bounding box center [585, 436] width 144 height 18
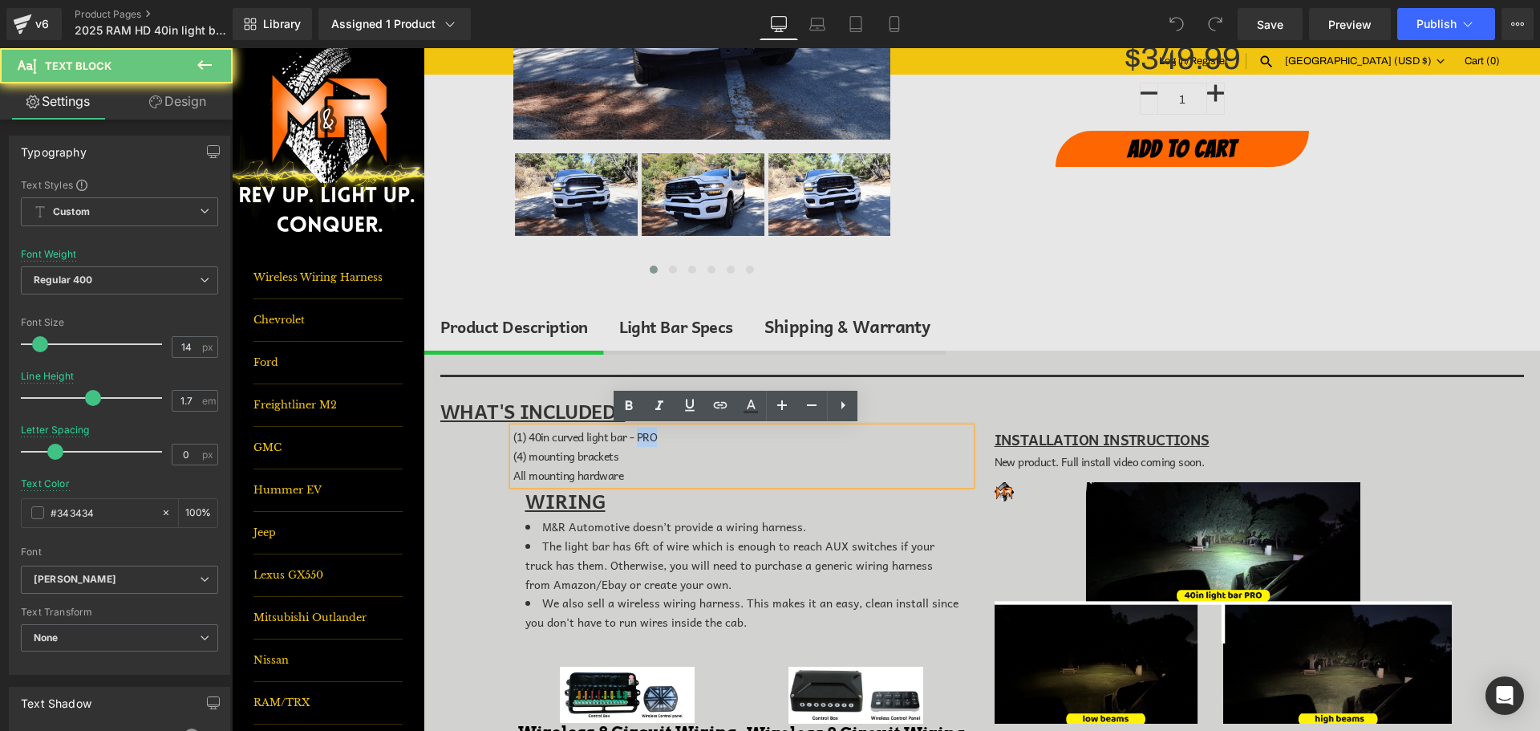
click at [641, 435] on span "(1) 40in curved light bar - PRO" at bounding box center [585, 436] width 144 height 18
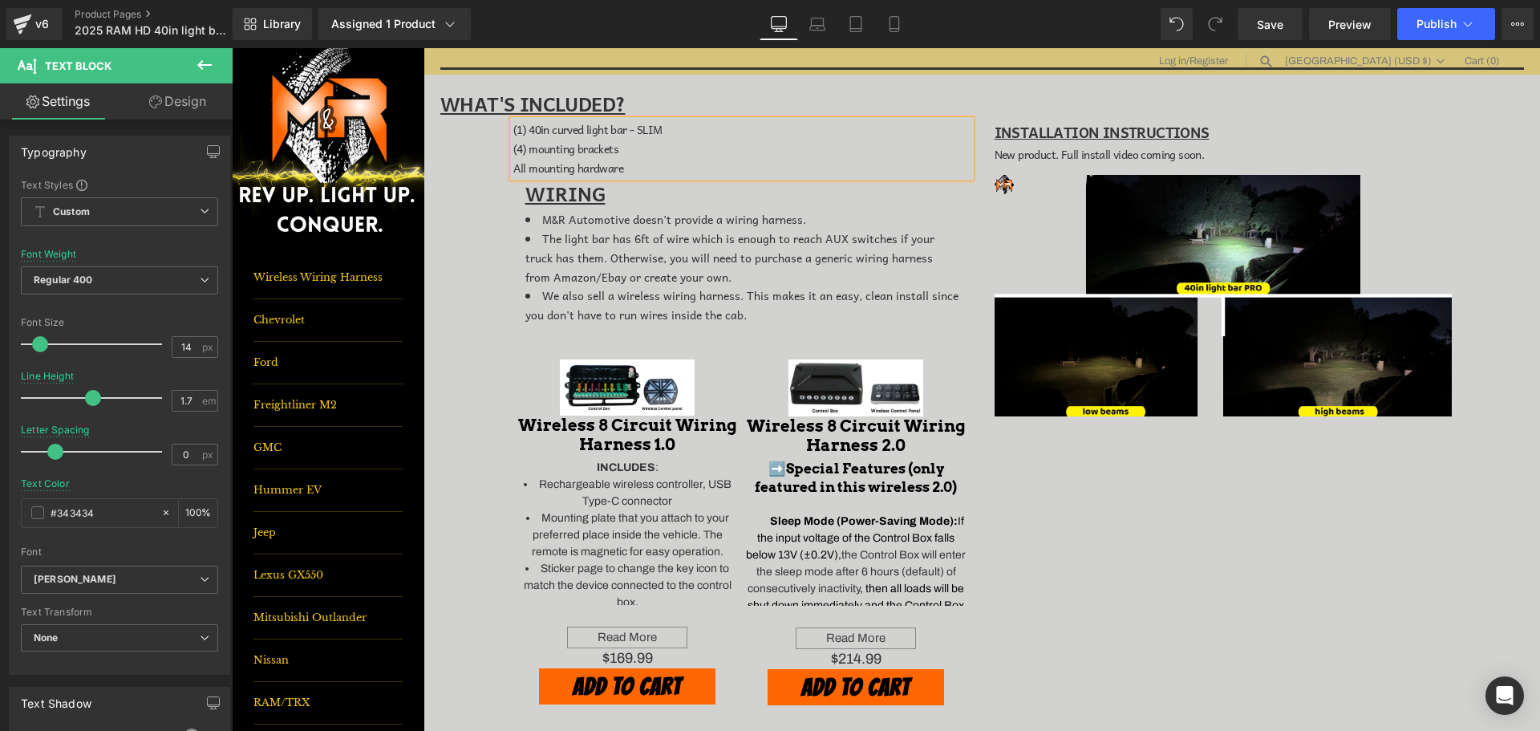
scroll to position [642, 0]
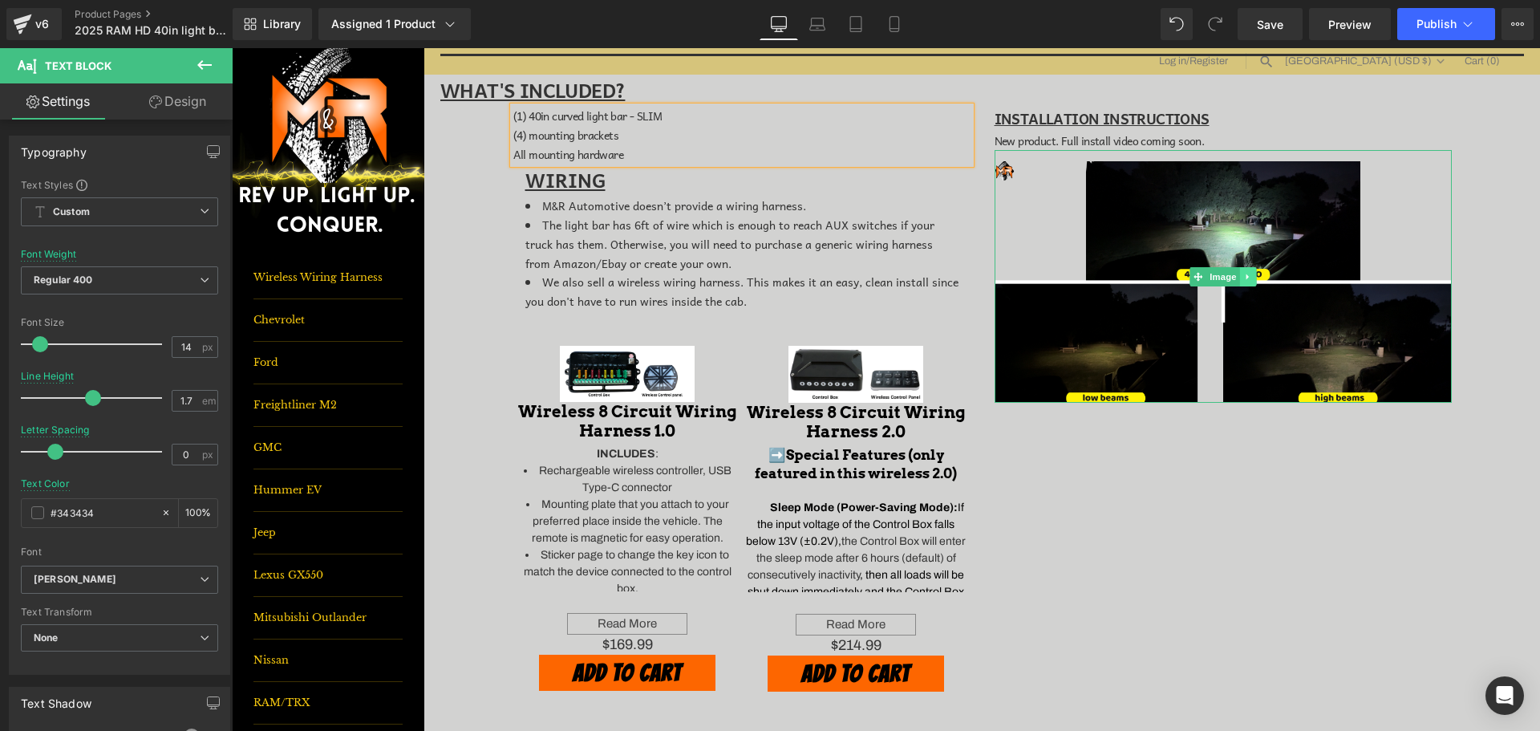
click at [1245, 277] on icon at bounding box center [1247, 277] width 9 height 10
click at [1251, 278] on icon at bounding box center [1255, 276] width 9 height 9
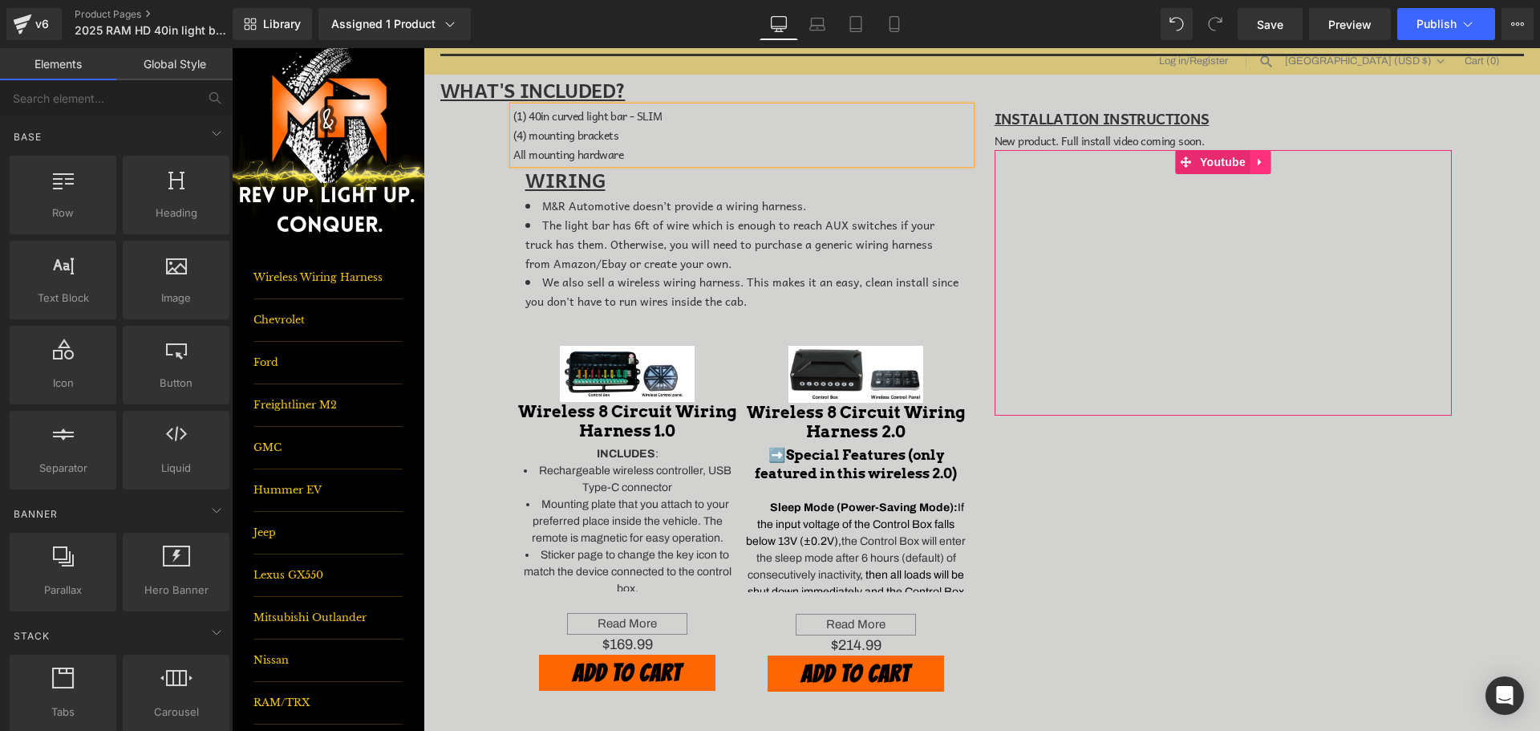
click at [1258, 162] on icon at bounding box center [1259, 162] width 3 height 7
click at [1265, 162] on icon at bounding box center [1270, 162] width 11 height 12
click at [1297, 22] on link "Save" at bounding box center [1269, 24] width 65 height 32
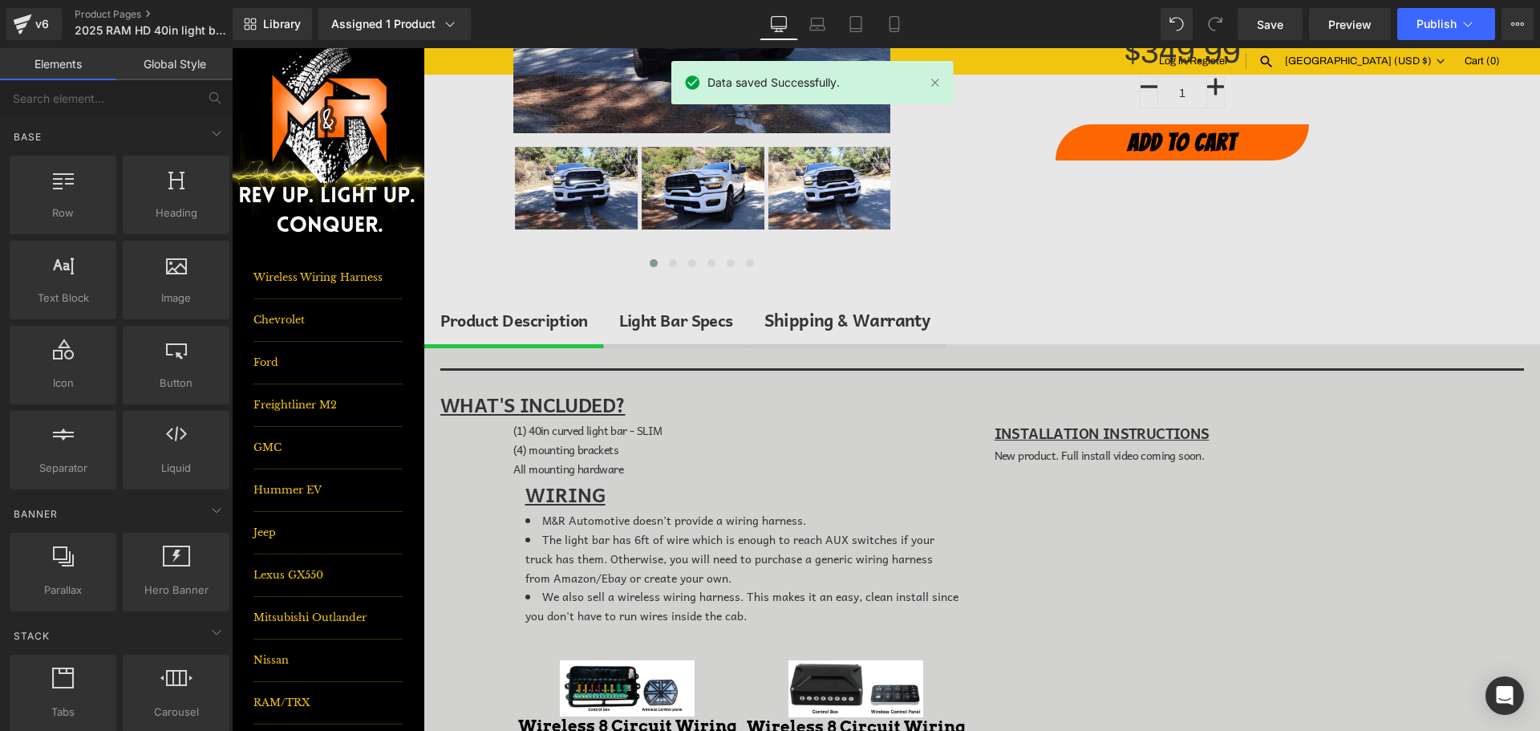
scroll to position [321, 0]
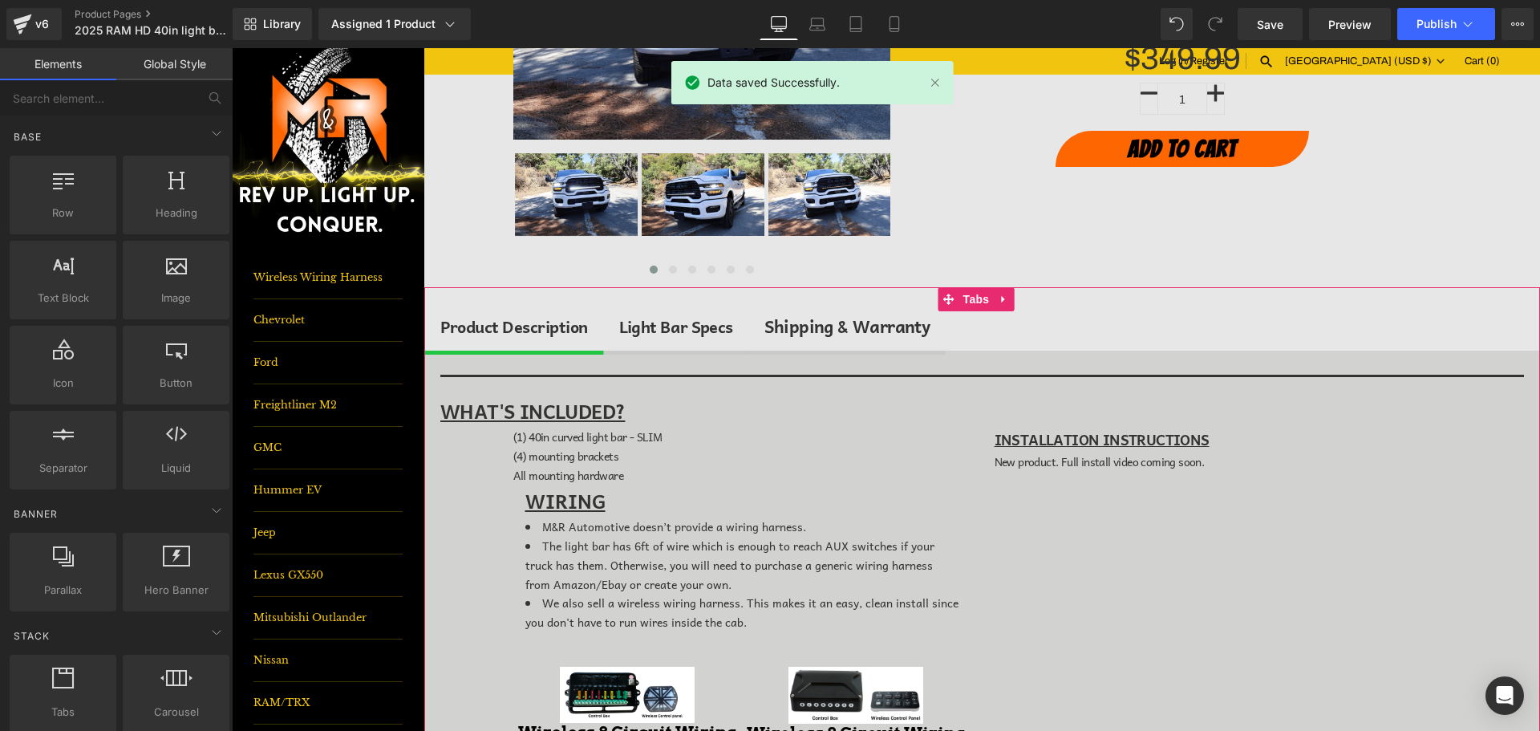
click at [661, 334] on div "Light Bar Specs" at bounding box center [676, 327] width 114 height 26
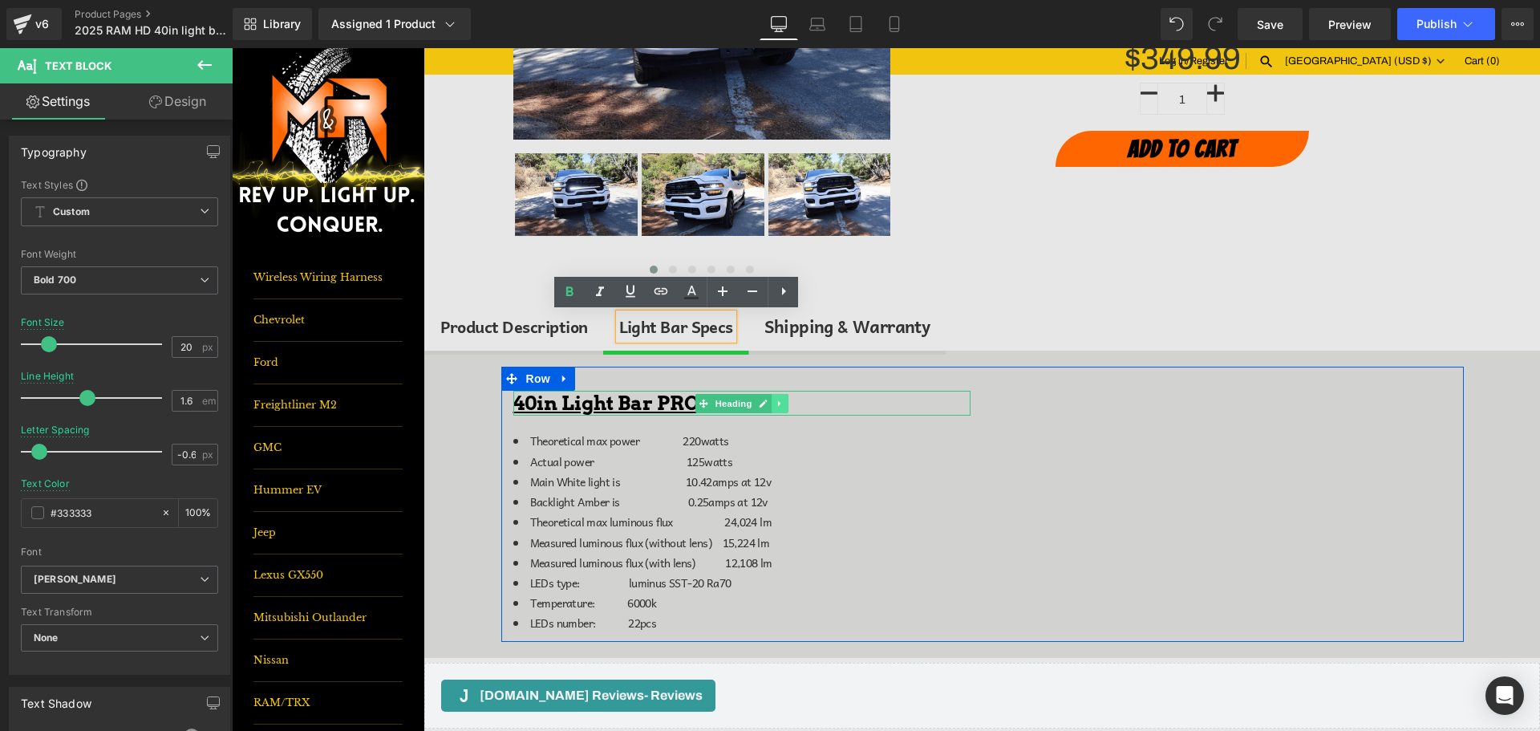
click at [772, 408] on link at bounding box center [780, 403] width 17 height 19
click at [784, 403] on icon at bounding box center [788, 403] width 9 height 9
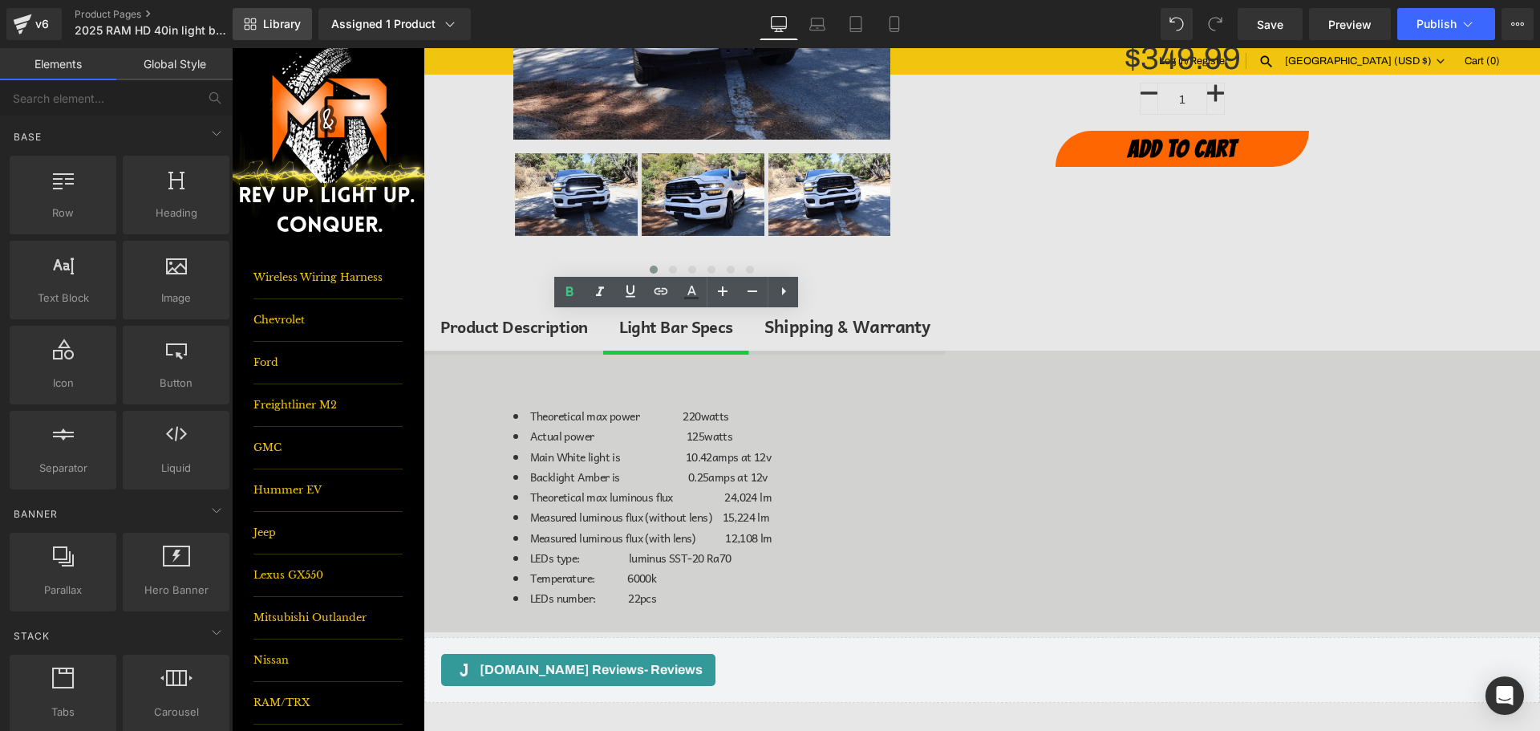
click at [287, 18] on span "Library" at bounding box center [282, 24] width 38 height 14
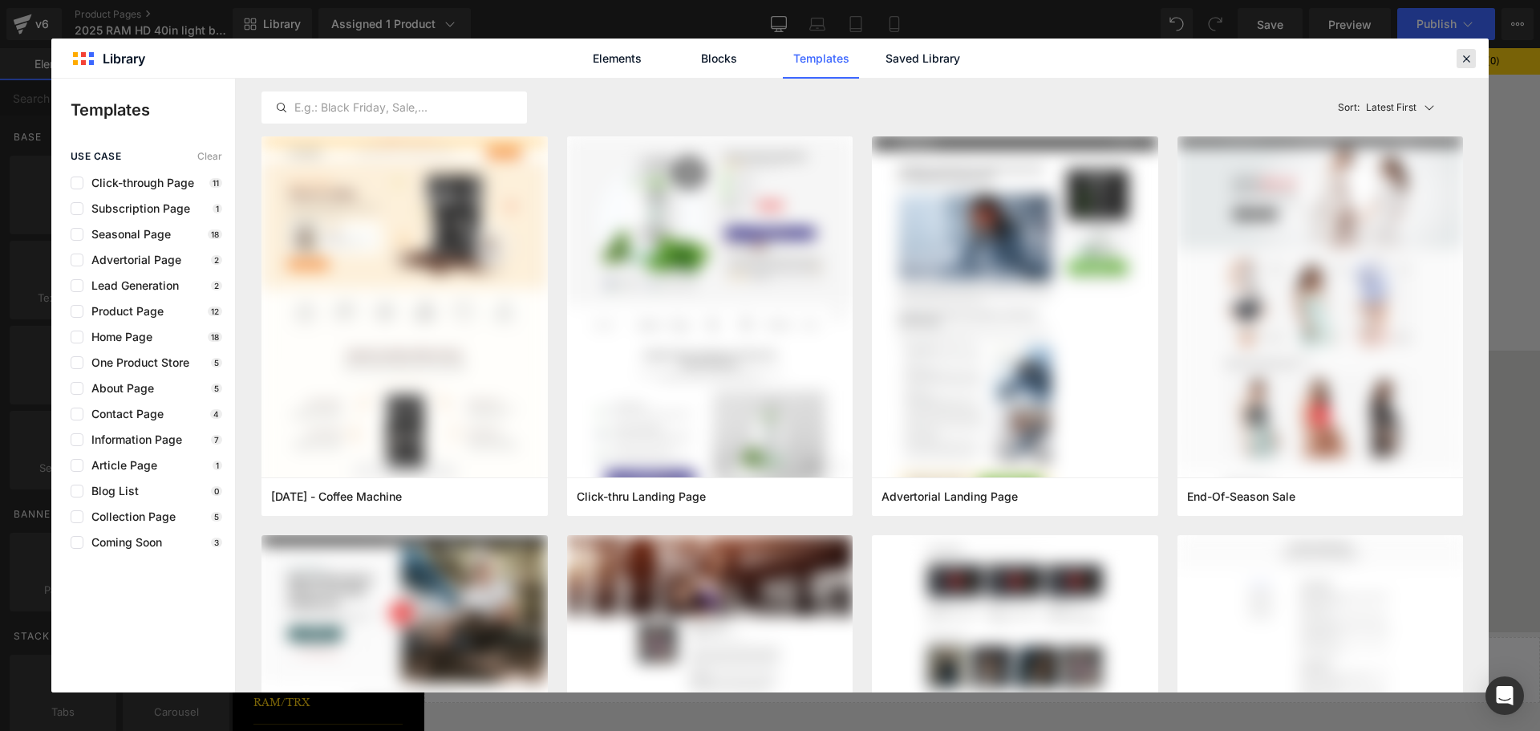
click at [1462, 54] on icon at bounding box center [1466, 58] width 14 height 14
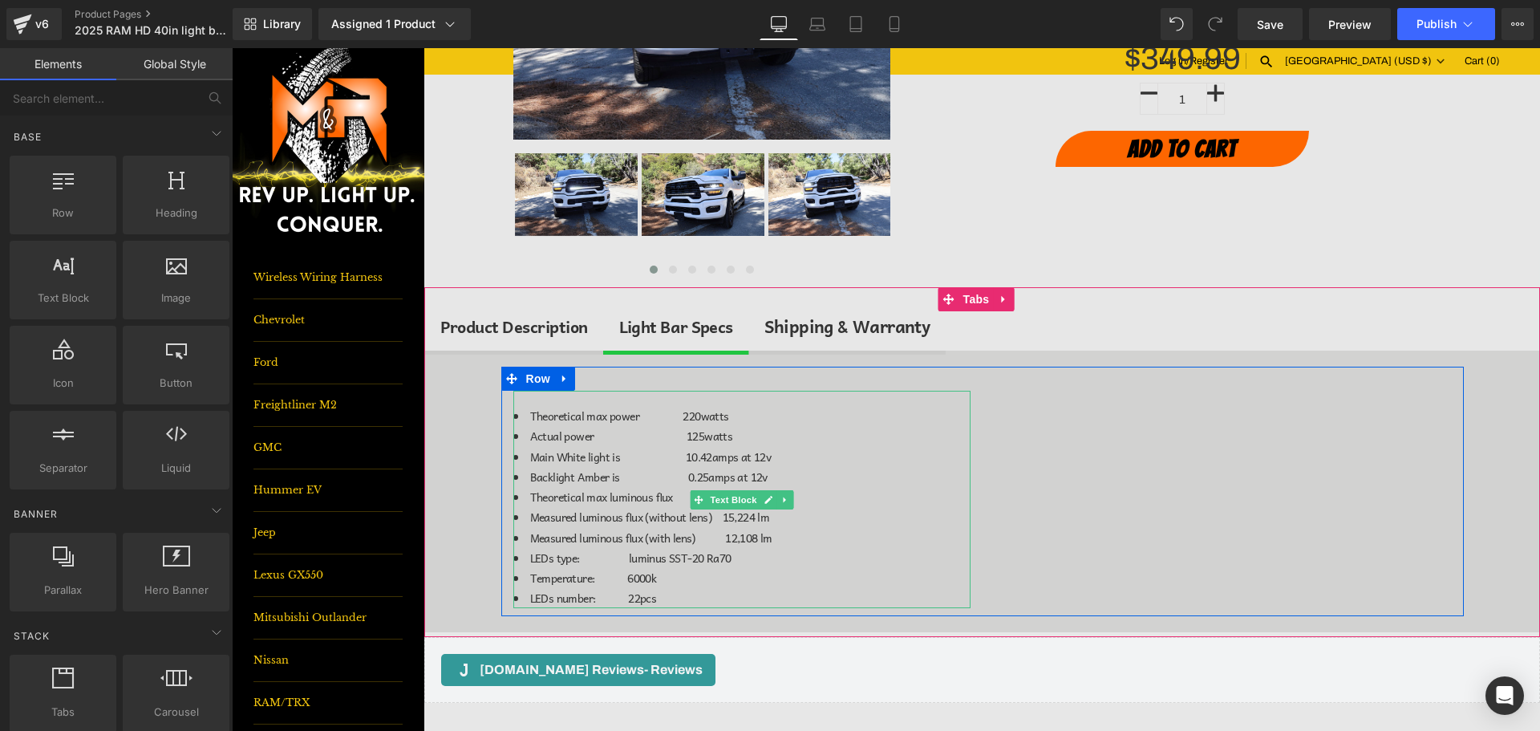
click at [781, 503] on icon at bounding box center [784, 500] width 9 height 10
drag, startPoint x: 782, startPoint y: 497, endPoint x: 310, endPoint y: 224, distance: 545.8
click at [788, 496] on icon at bounding box center [792, 500] width 9 height 10
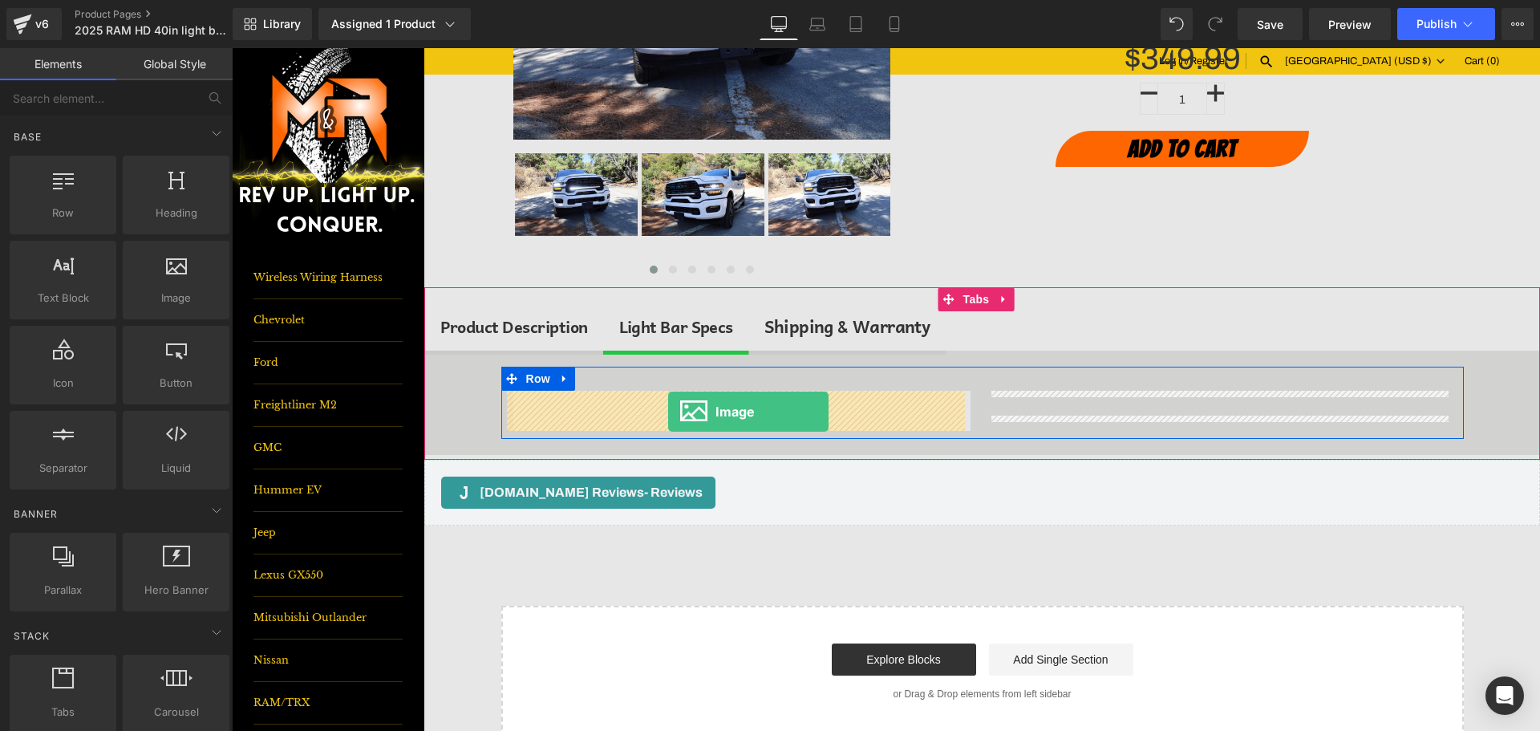
drag, startPoint x: 411, startPoint y: 340, endPoint x: 668, endPoint y: 411, distance: 267.2
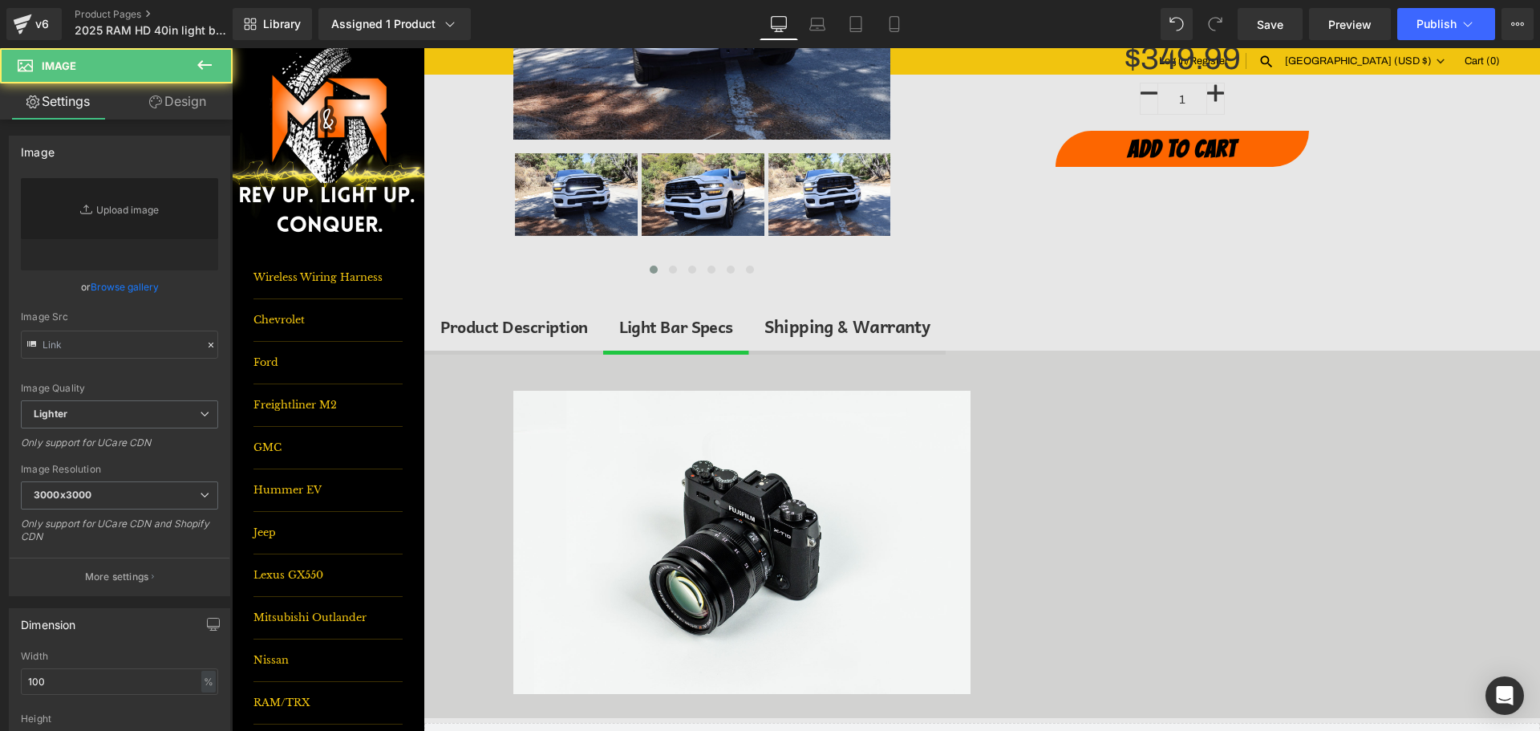
type input "//d1um8515vdn9kb.cloudfront.net/images/parallax.jpg"
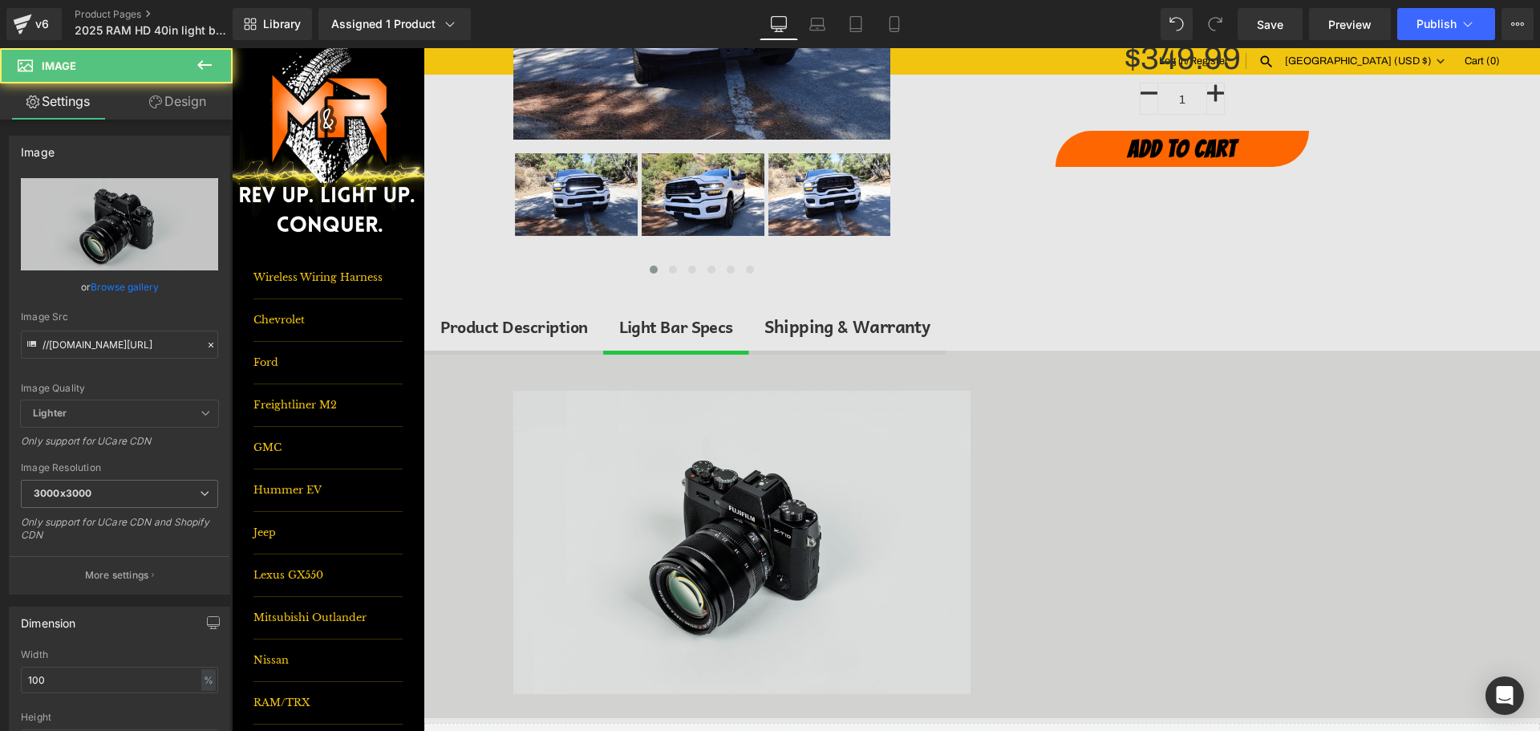
click at [828, 509] on img at bounding box center [741, 542] width 457 height 303
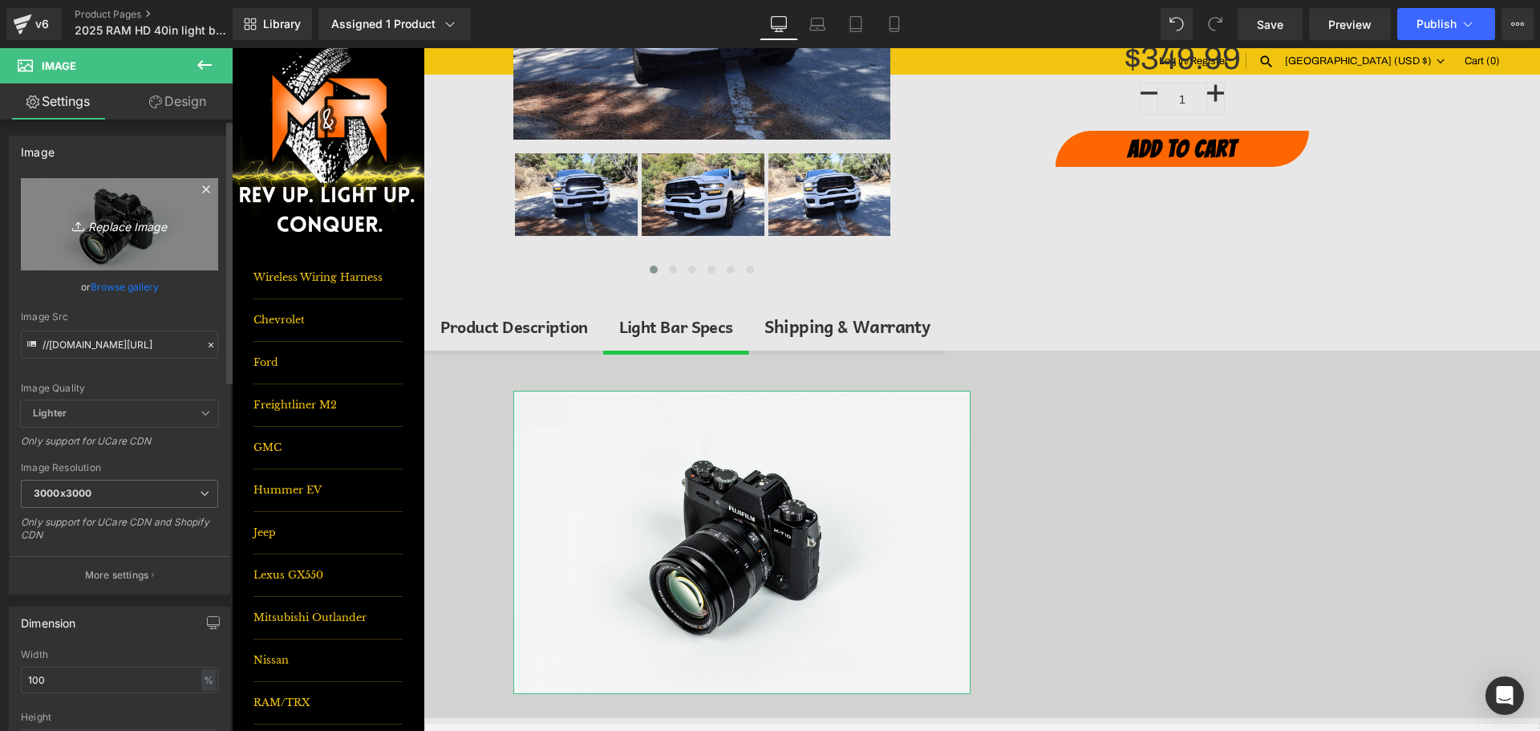
click at [134, 188] on link "Replace Image" at bounding box center [119, 224] width 197 height 92
